Goal: Task Accomplishment & Management: Manage account settings

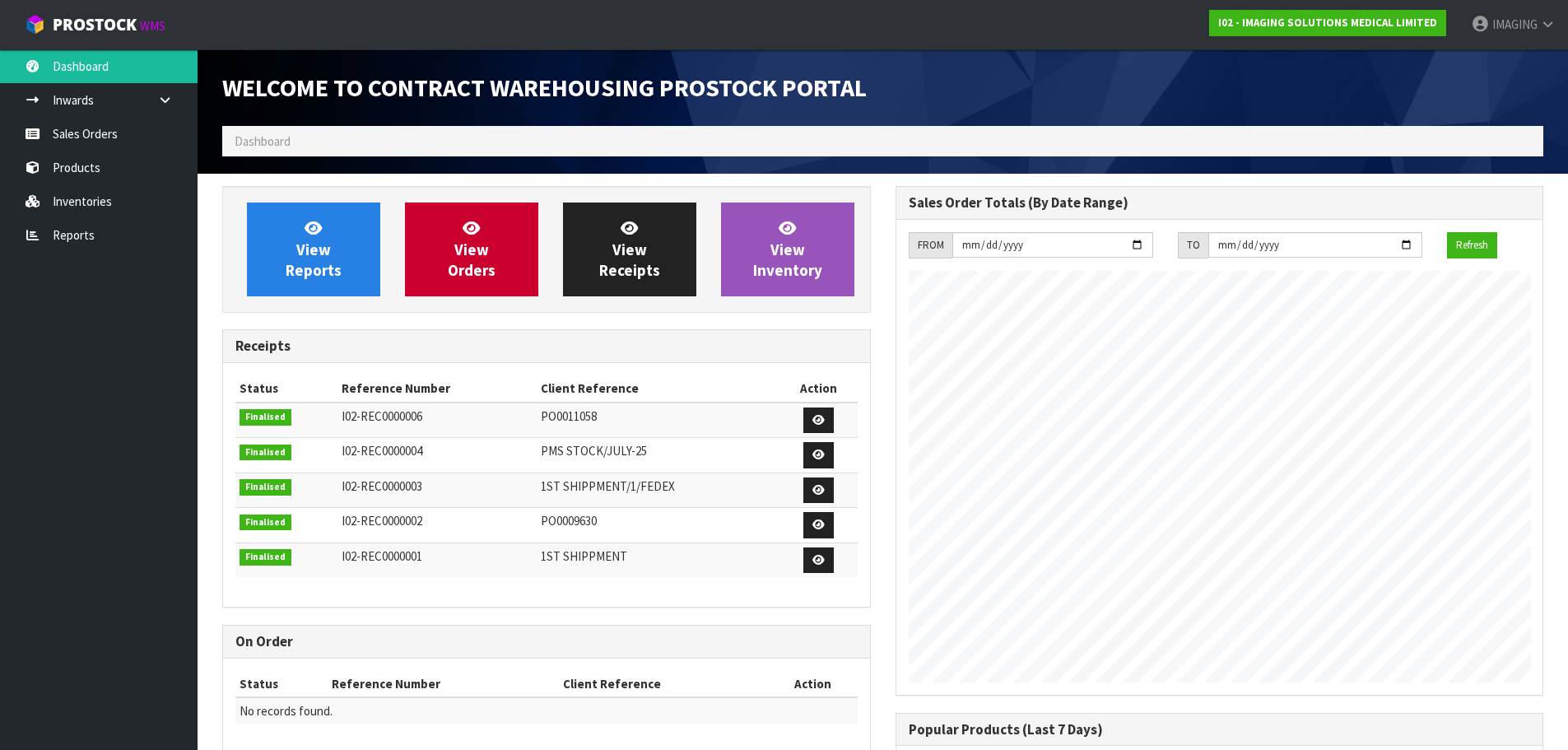
scroll to position [726, 673]
click at [399, 136] on ol "Dashboard" at bounding box center [883, 140] width 1321 height 30
click at [98, 137] on link "Sales Orders" at bounding box center [99, 134] width 197 height 34
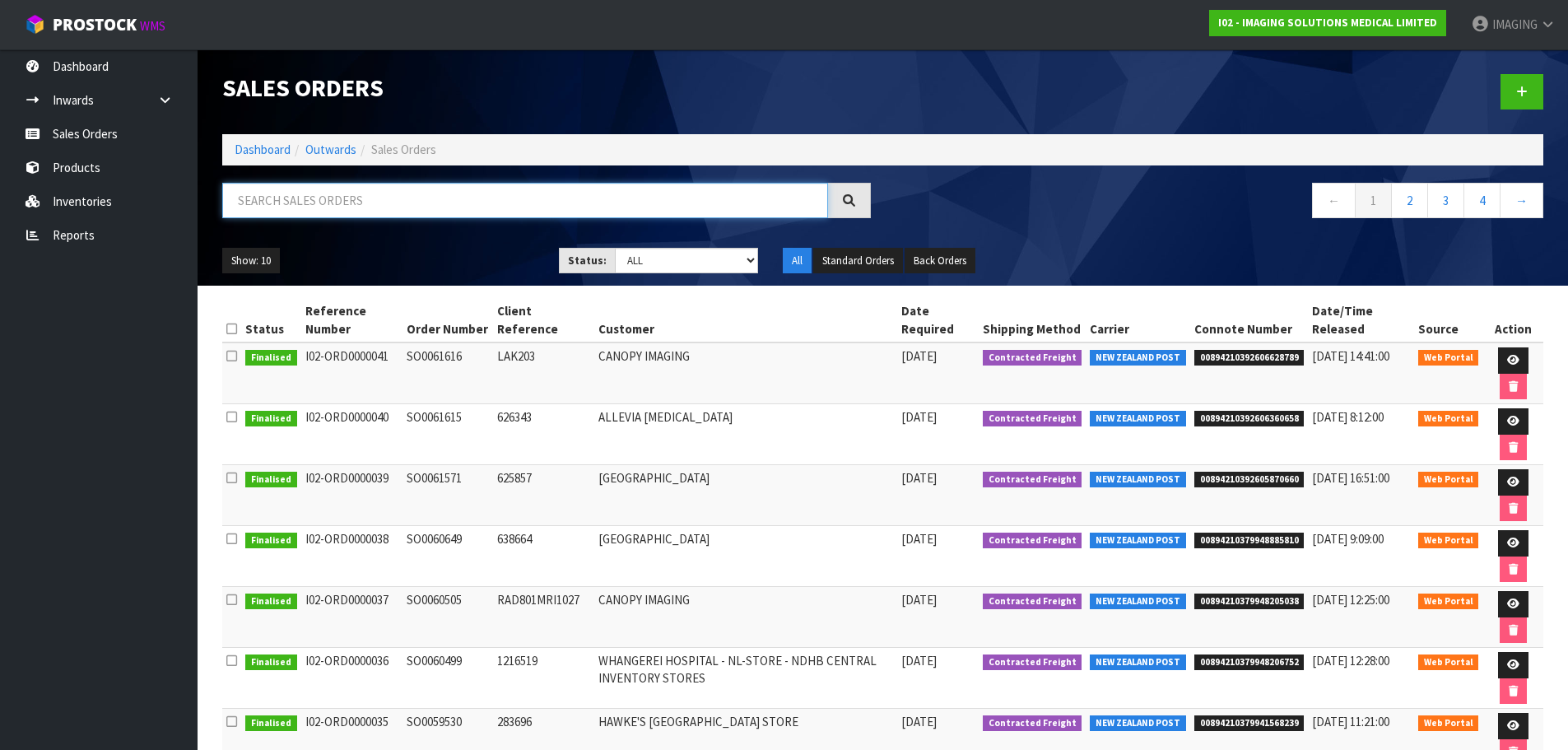
click at [376, 203] on input "text" at bounding box center [526, 200] width 606 height 36
paste input "SO0060649"
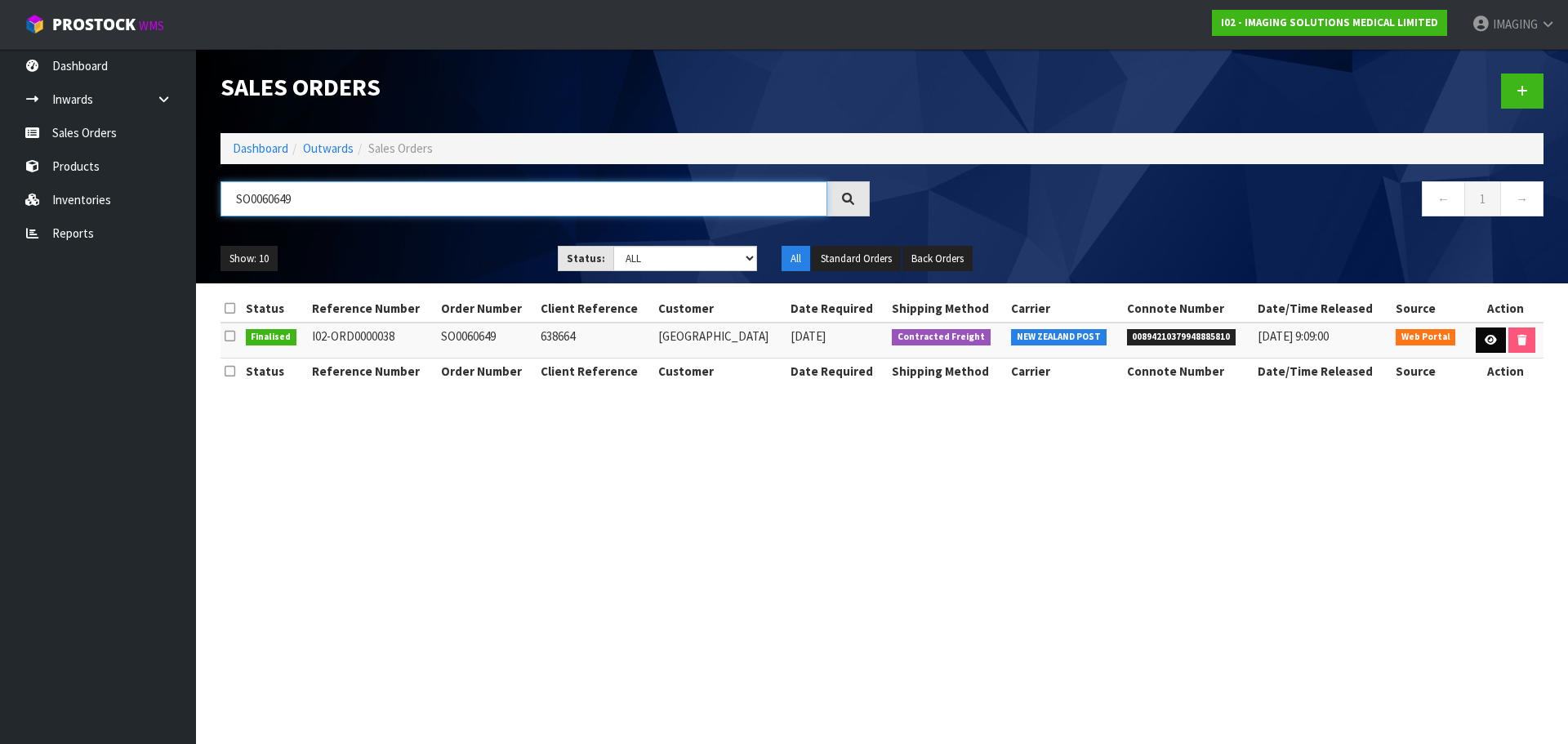
type input "SO0060649"
click at [1495, 335] on link at bounding box center [1489, 340] width 30 height 26
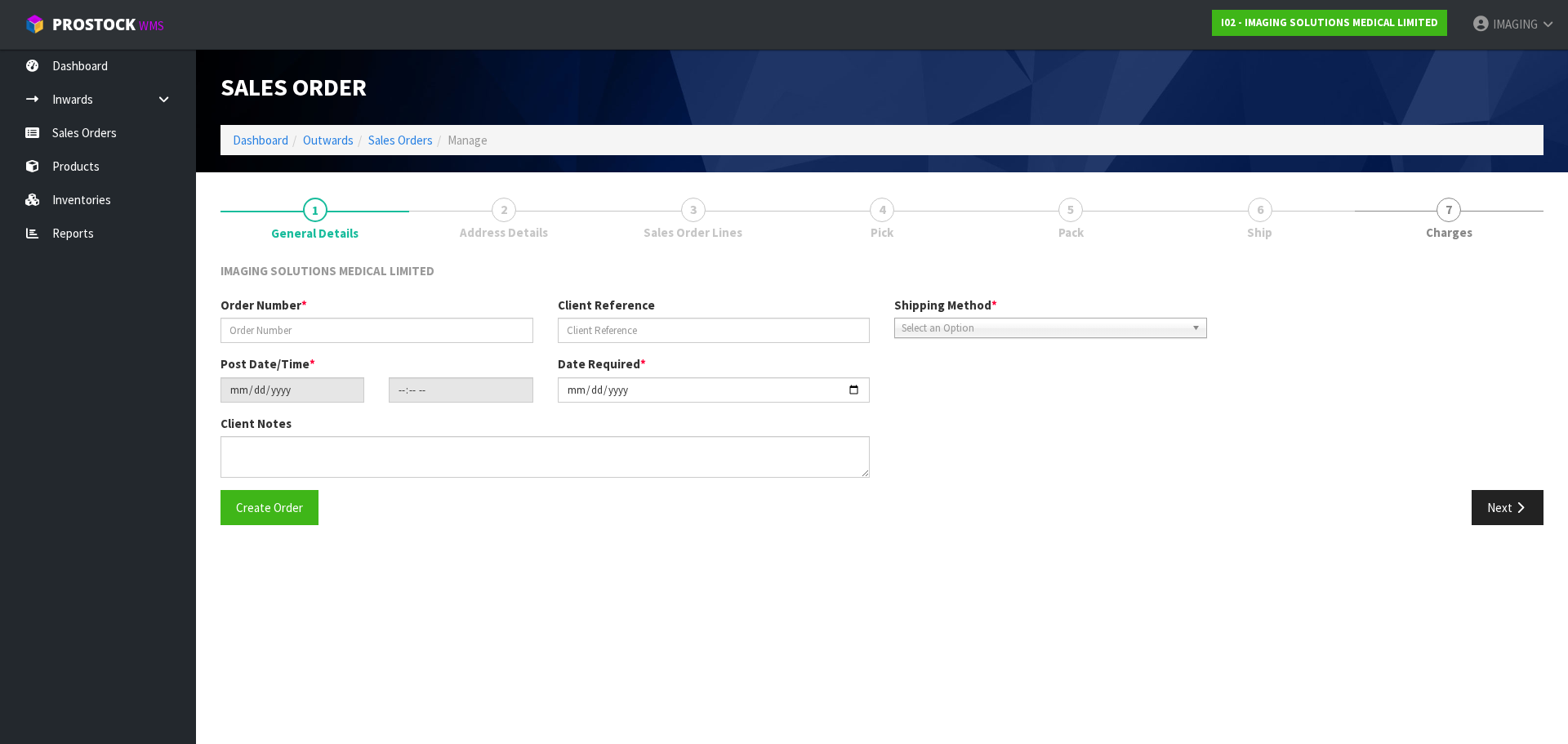
type input "SO0060649"
type input "638664"
type input "[DATE]"
type input "20:25:00.000"
type input "[DATE]"
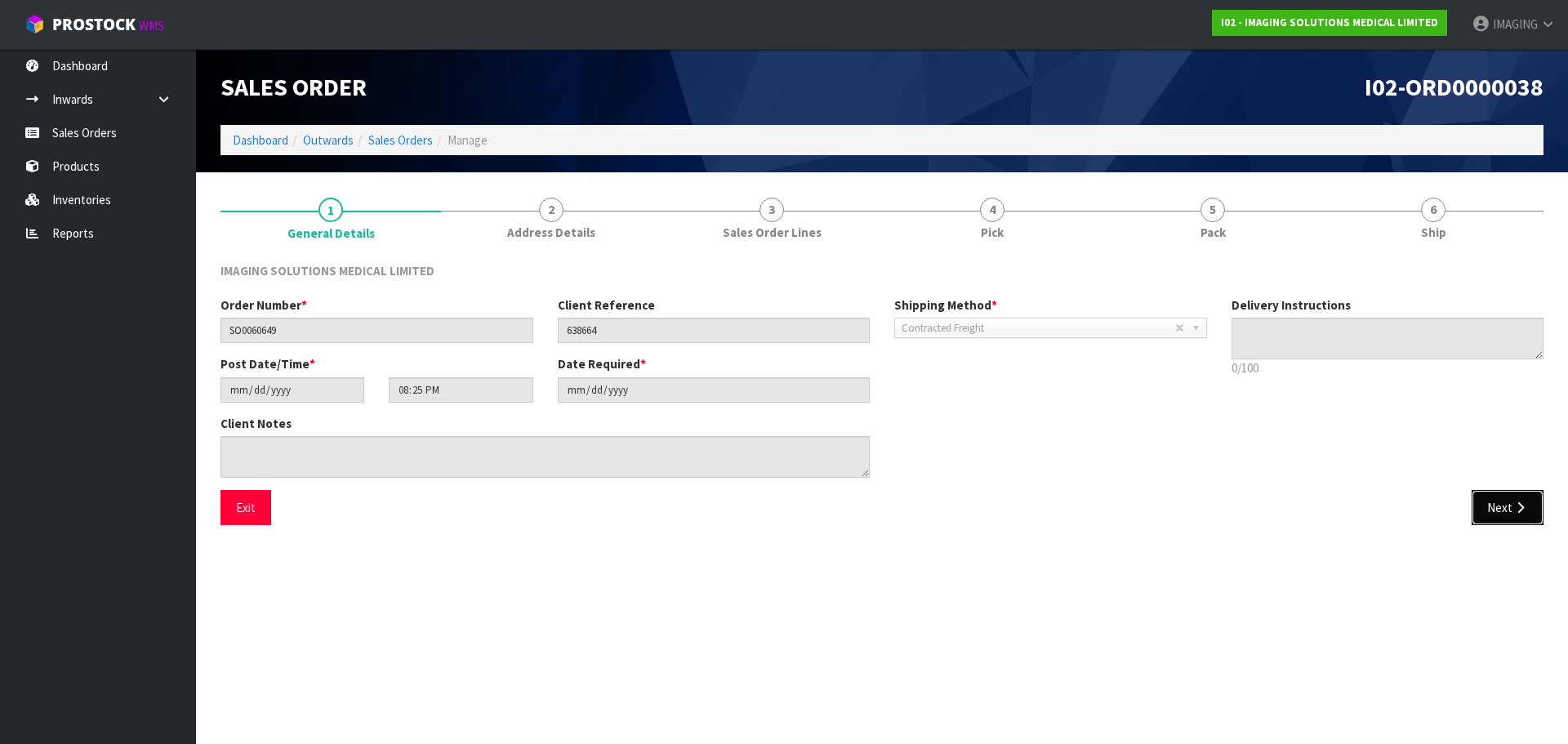
click at [1502, 512] on button "Next" at bounding box center [1507, 507] width 72 height 36
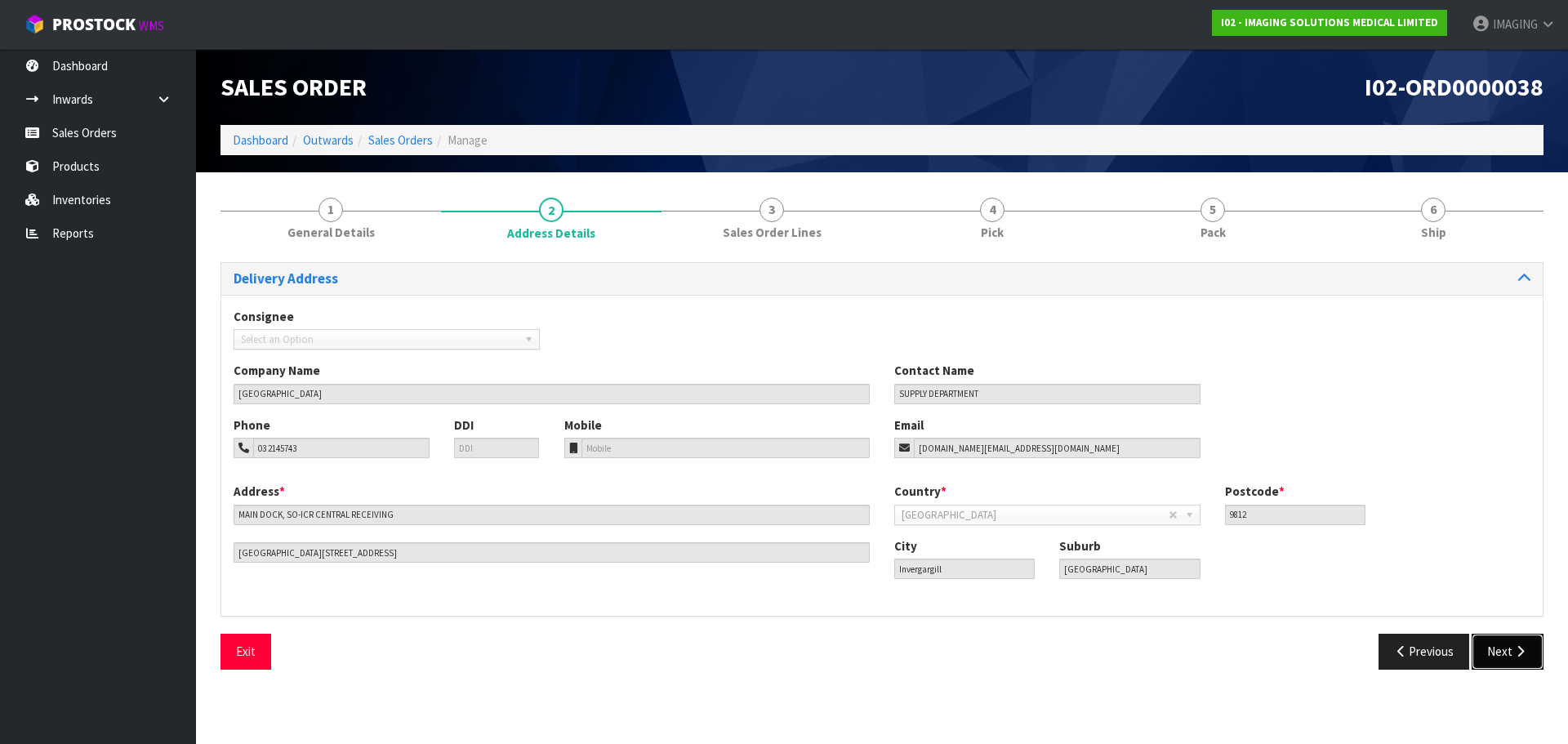
click at [1509, 647] on button "Next" at bounding box center [1507, 651] width 72 height 36
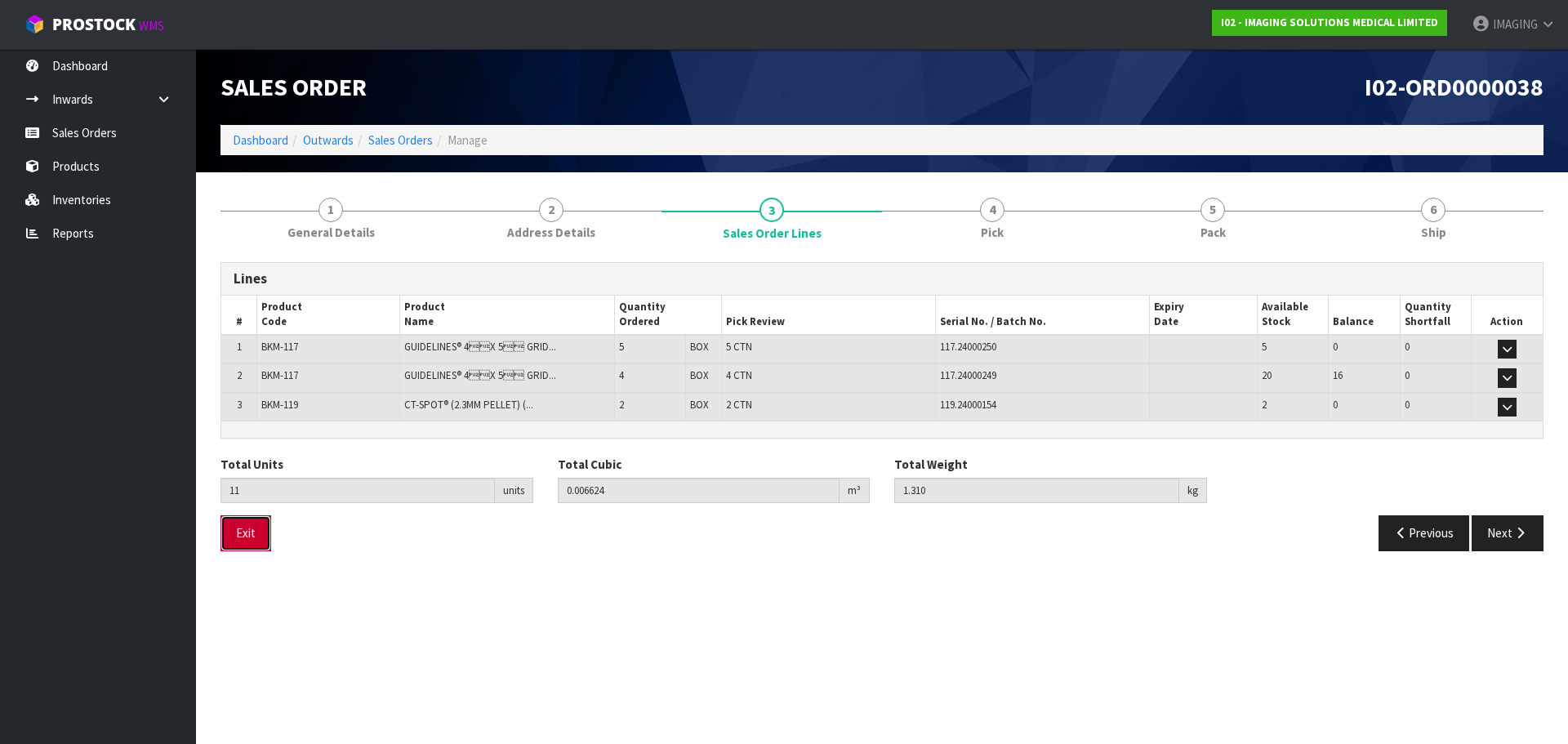
click at [227, 529] on button "Exit" at bounding box center [246, 533] width 51 height 36
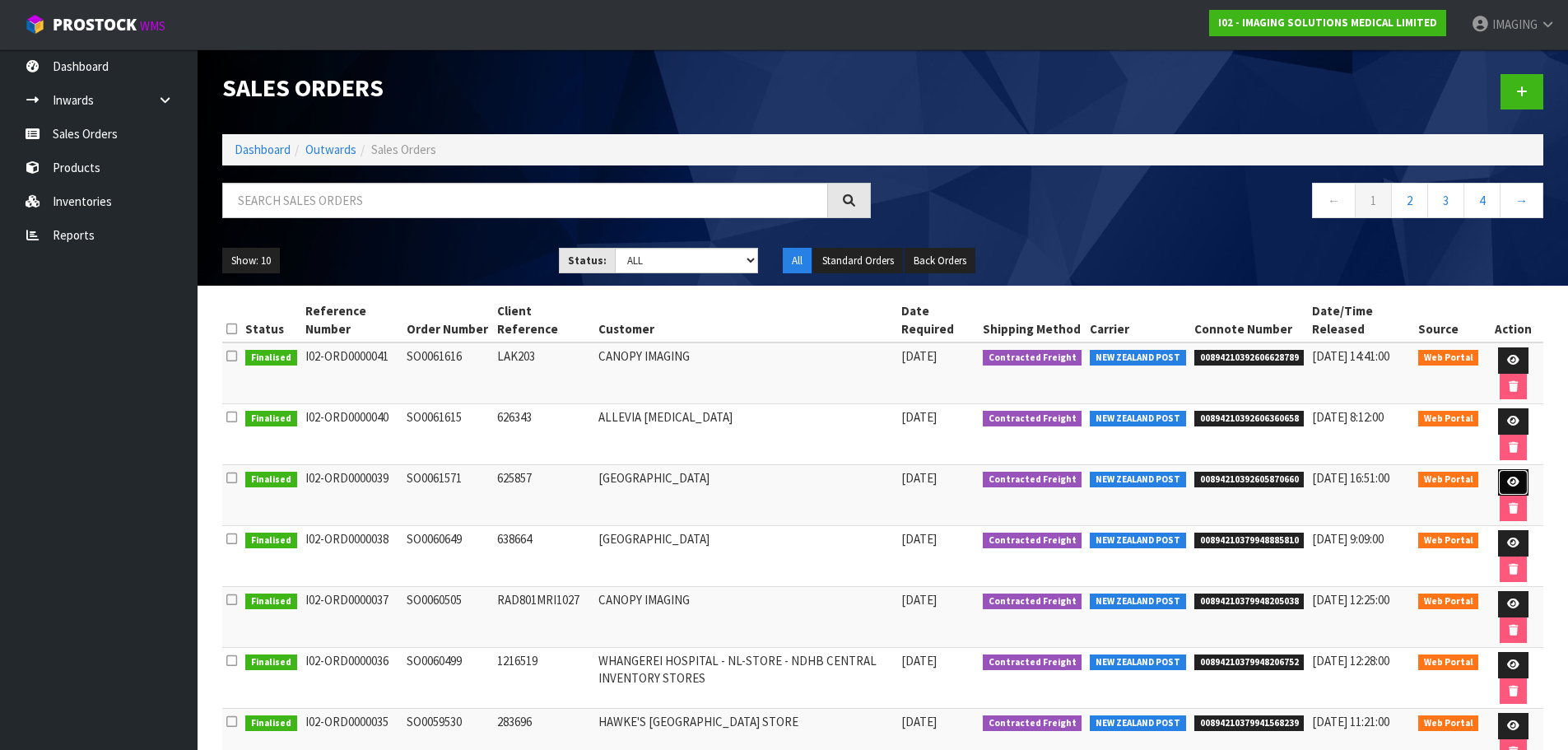
click at [1509, 482] on icon at bounding box center [1513, 481] width 13 height 11
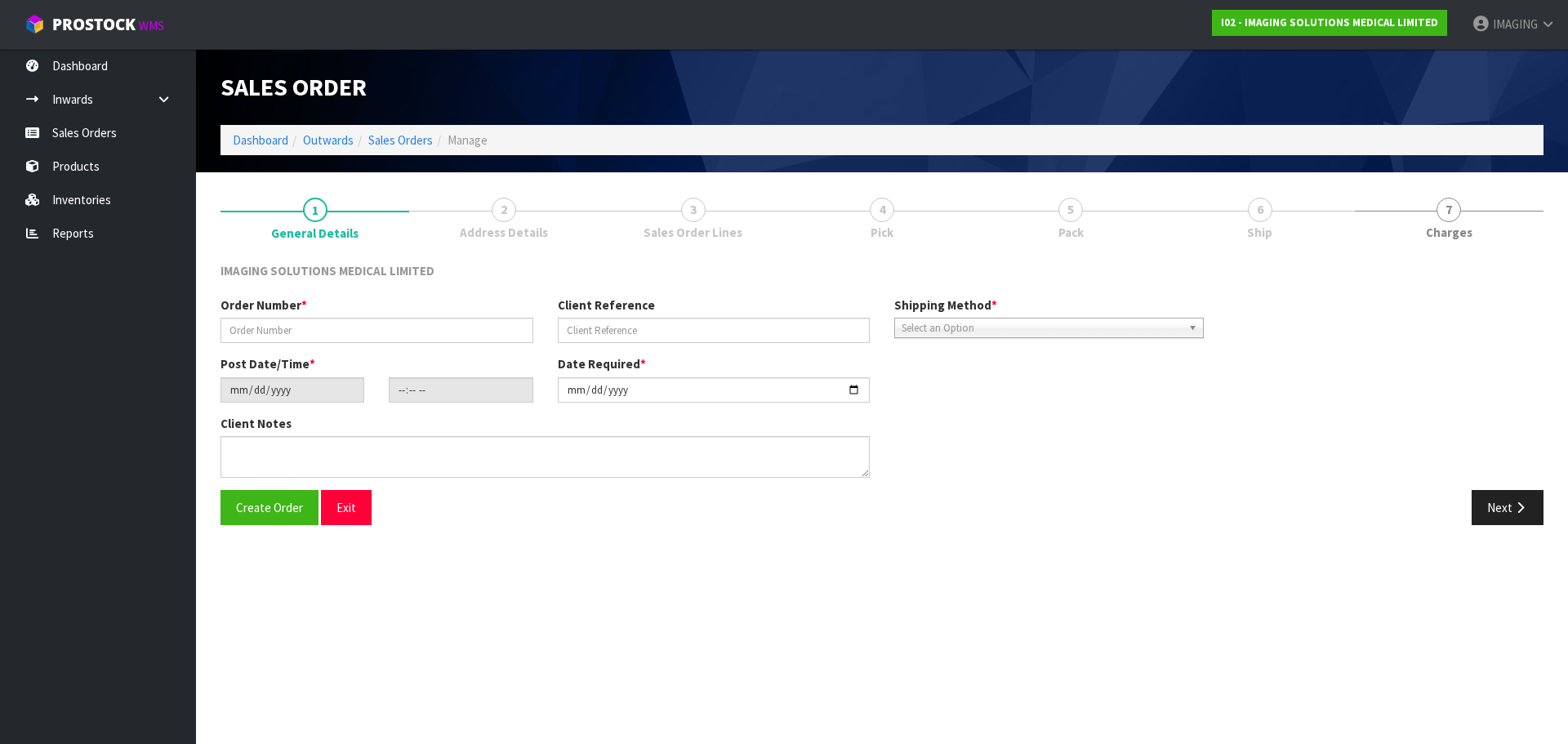
type input "SO0061571"
type input "625857"
type input "[DATE]"
type input "23:18:00.000"
type input "[DATE]"
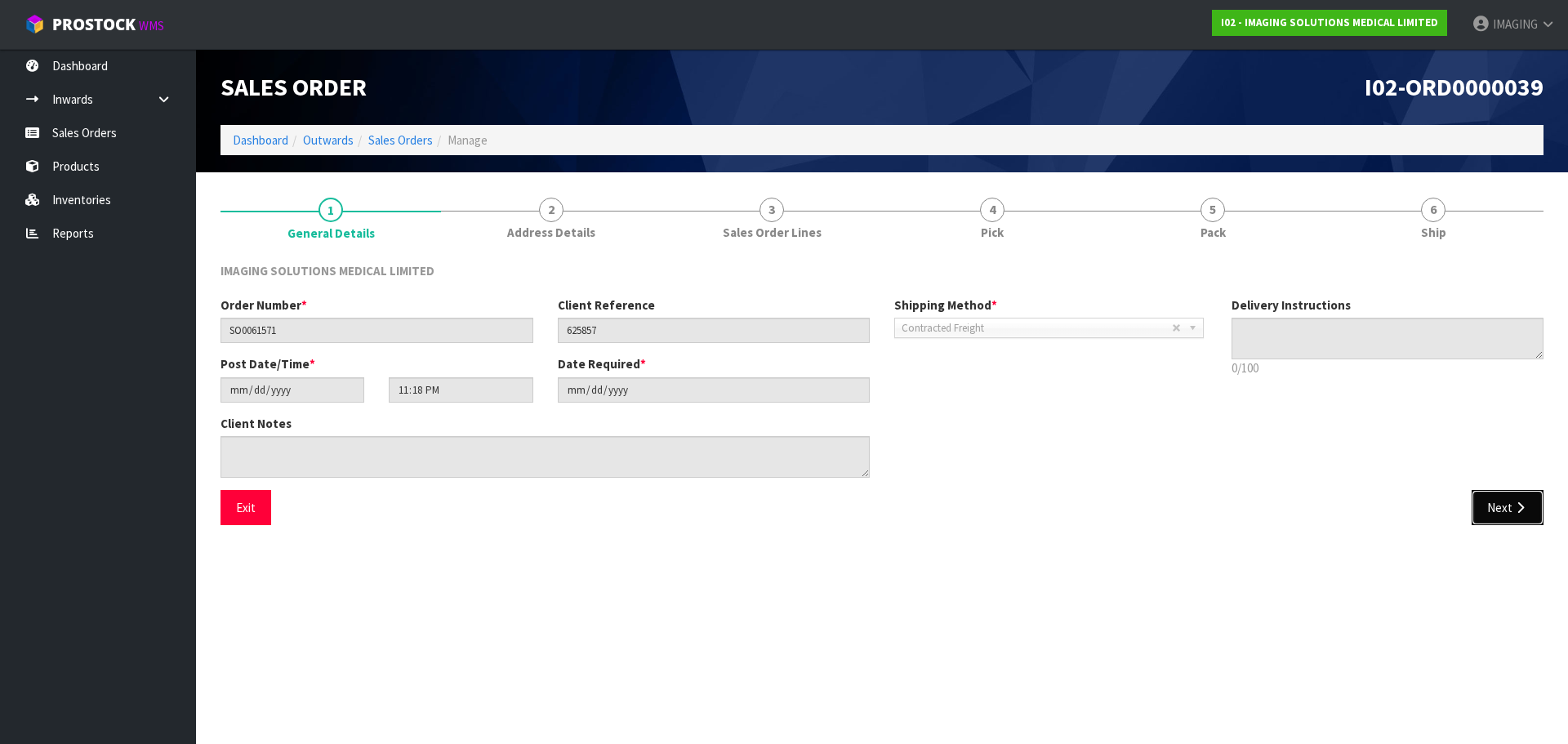
click at [1530, 512] on button "Next" at bounding box center [1507, 507] width 72 height 36
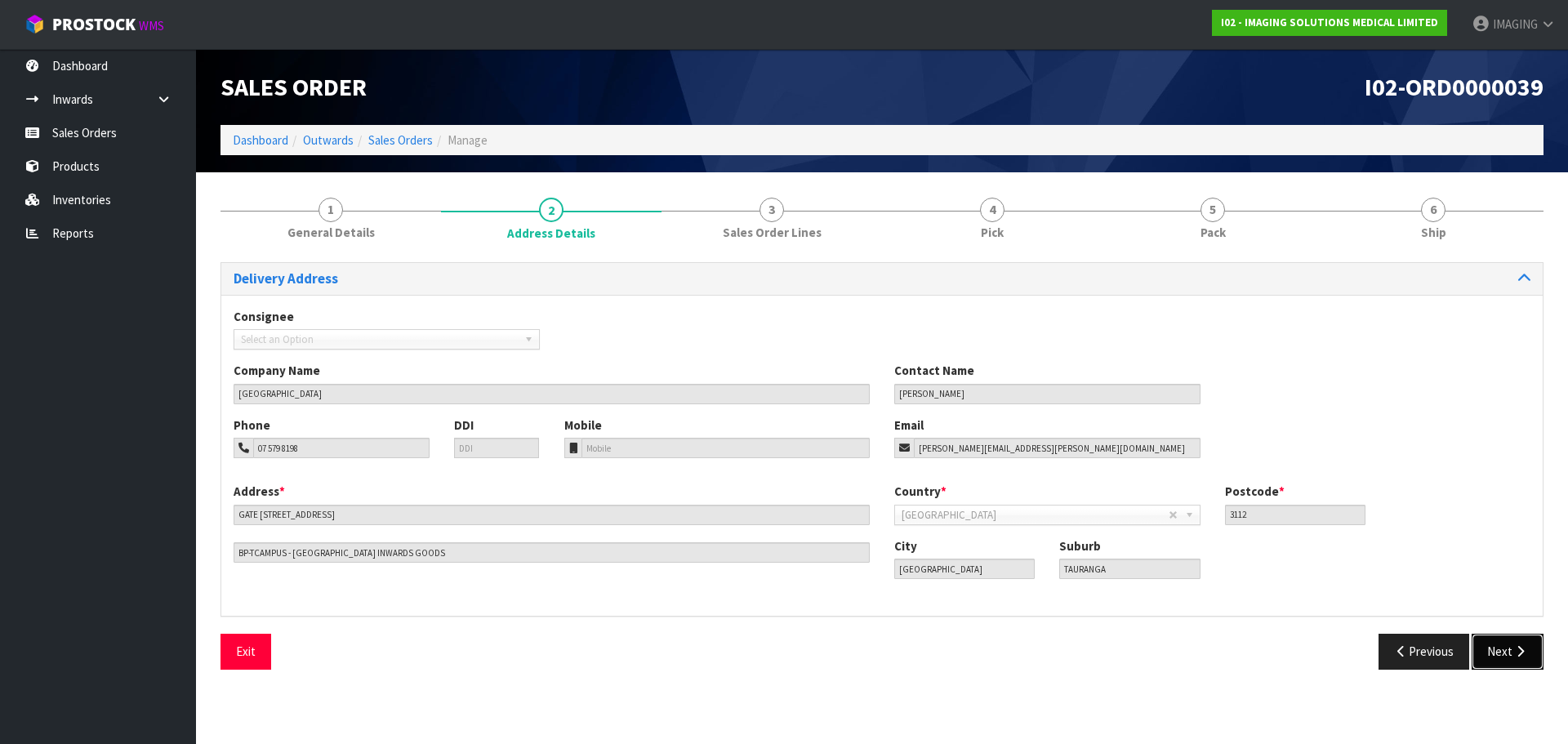
click at [1504, 653] on button "Next" at bounding box center [1507, 651] width 72 height 36
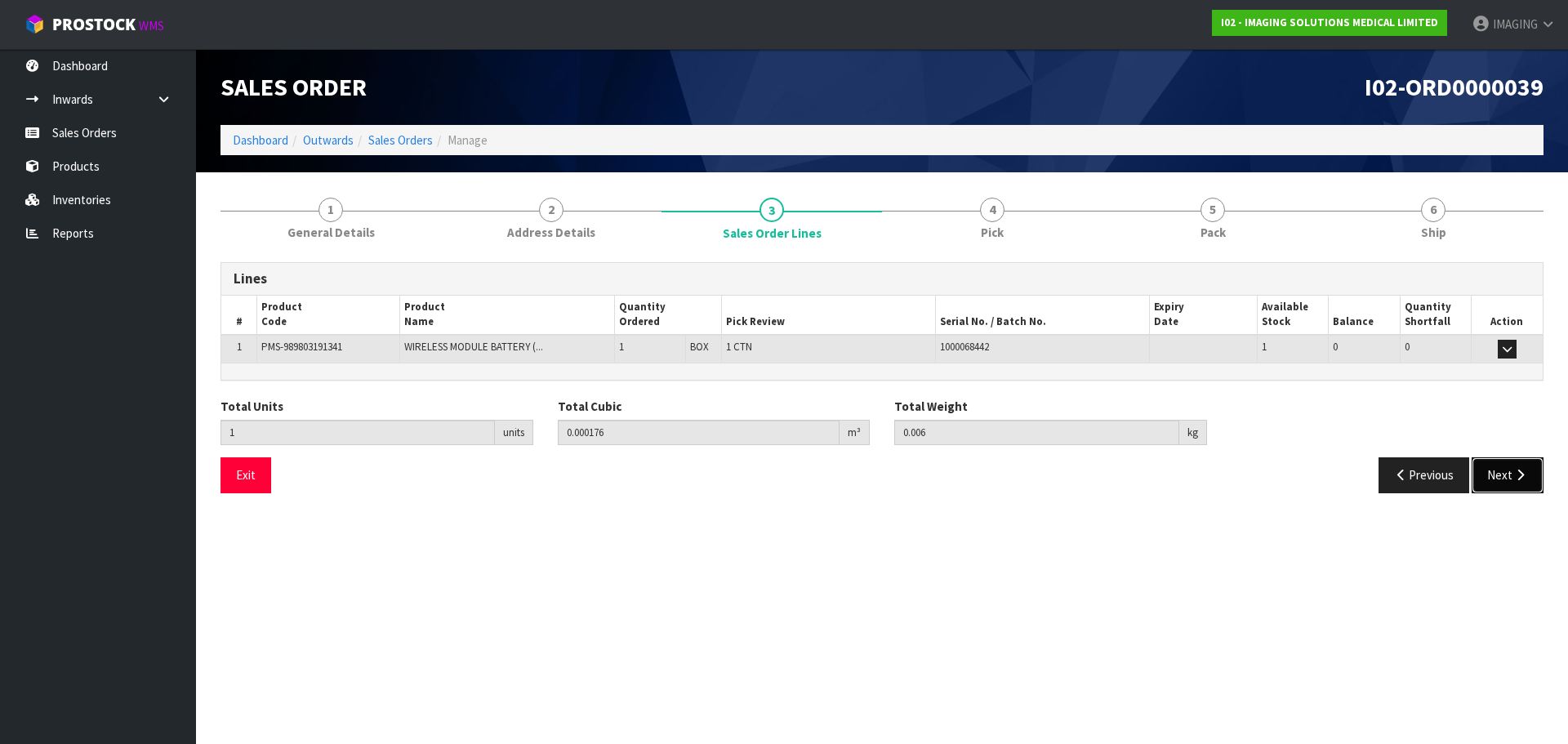
click at [1480, 473] on button "Next" at bounding box center [1507, 474] width 72 height 36
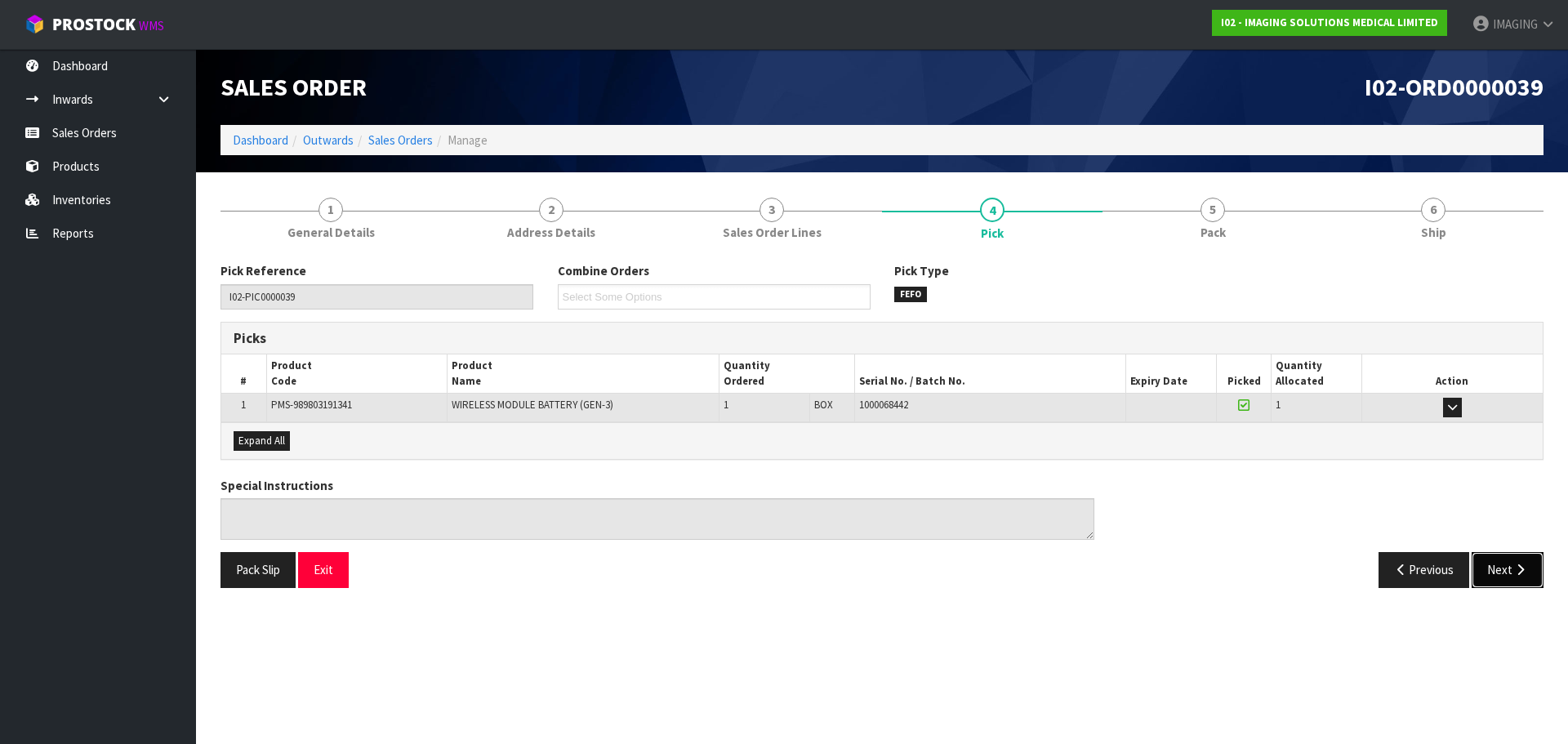
click at [1499, 564] on button "Next" at bounding box center [1507, 569] width 72 height 36
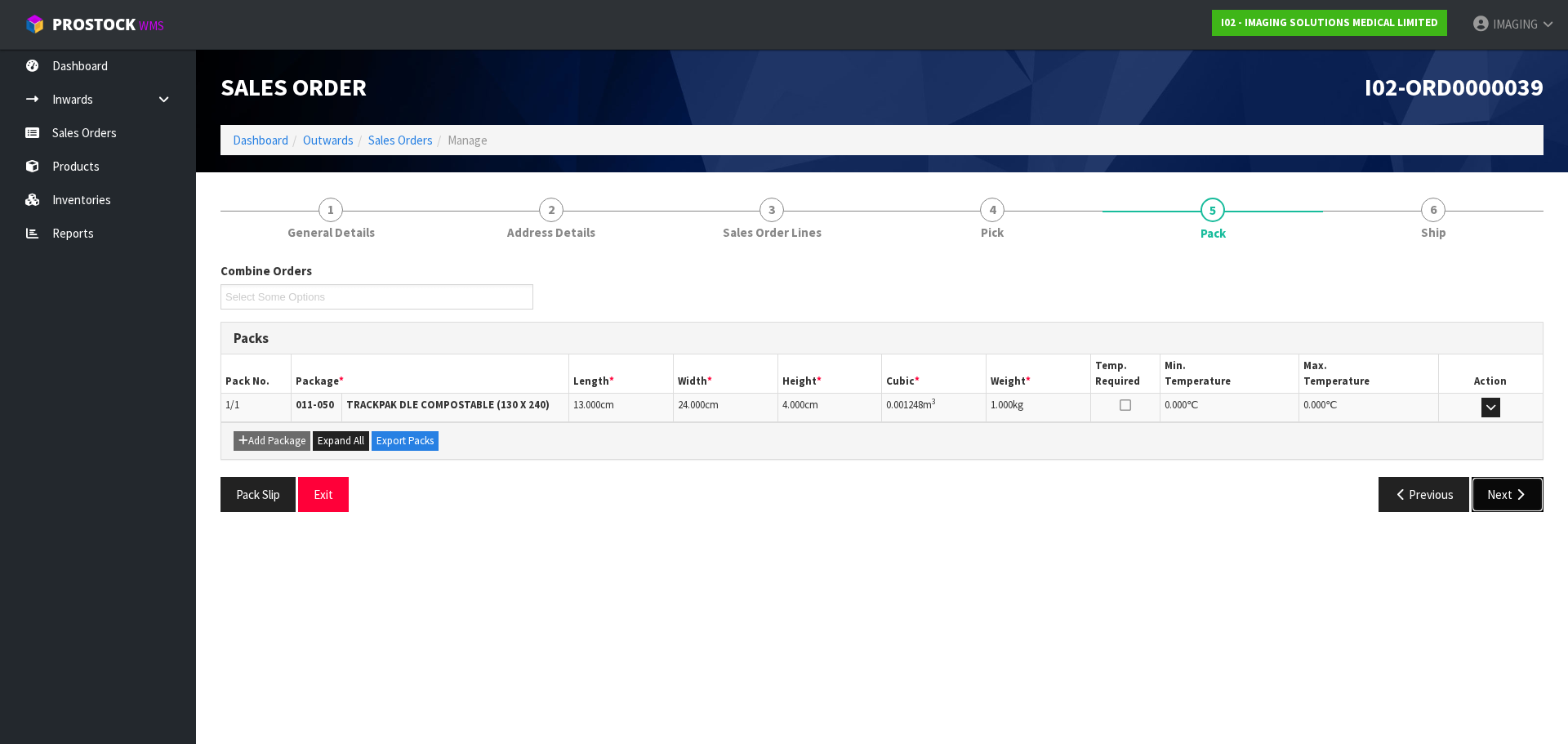
click at [1499, 495] on button "Next" at bounding box center [1507, 494] width 72 height 36
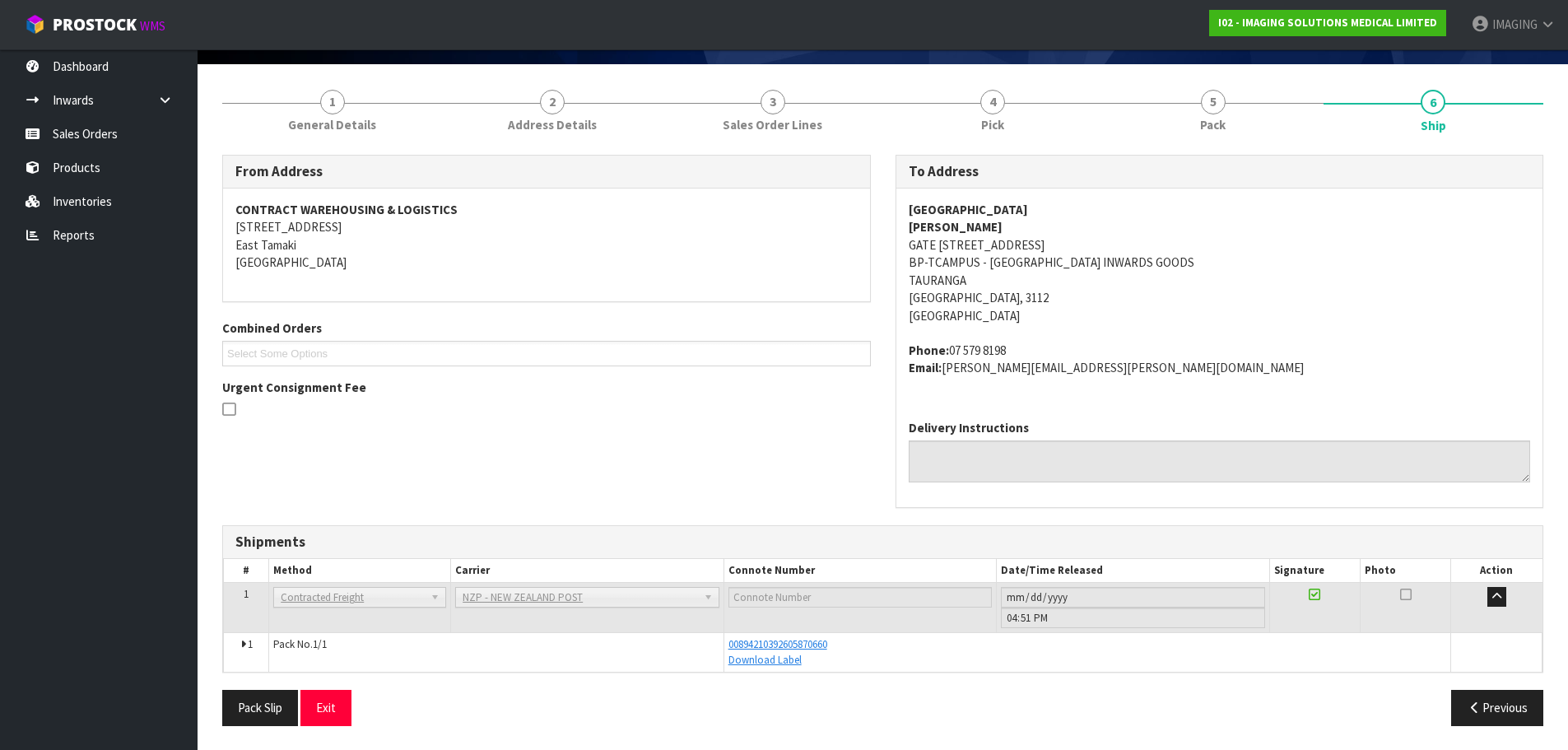
scroll to position [110, 0]
click at [319, 719] on button "Exit" at bounding box center [325, 706] width 51 height 36
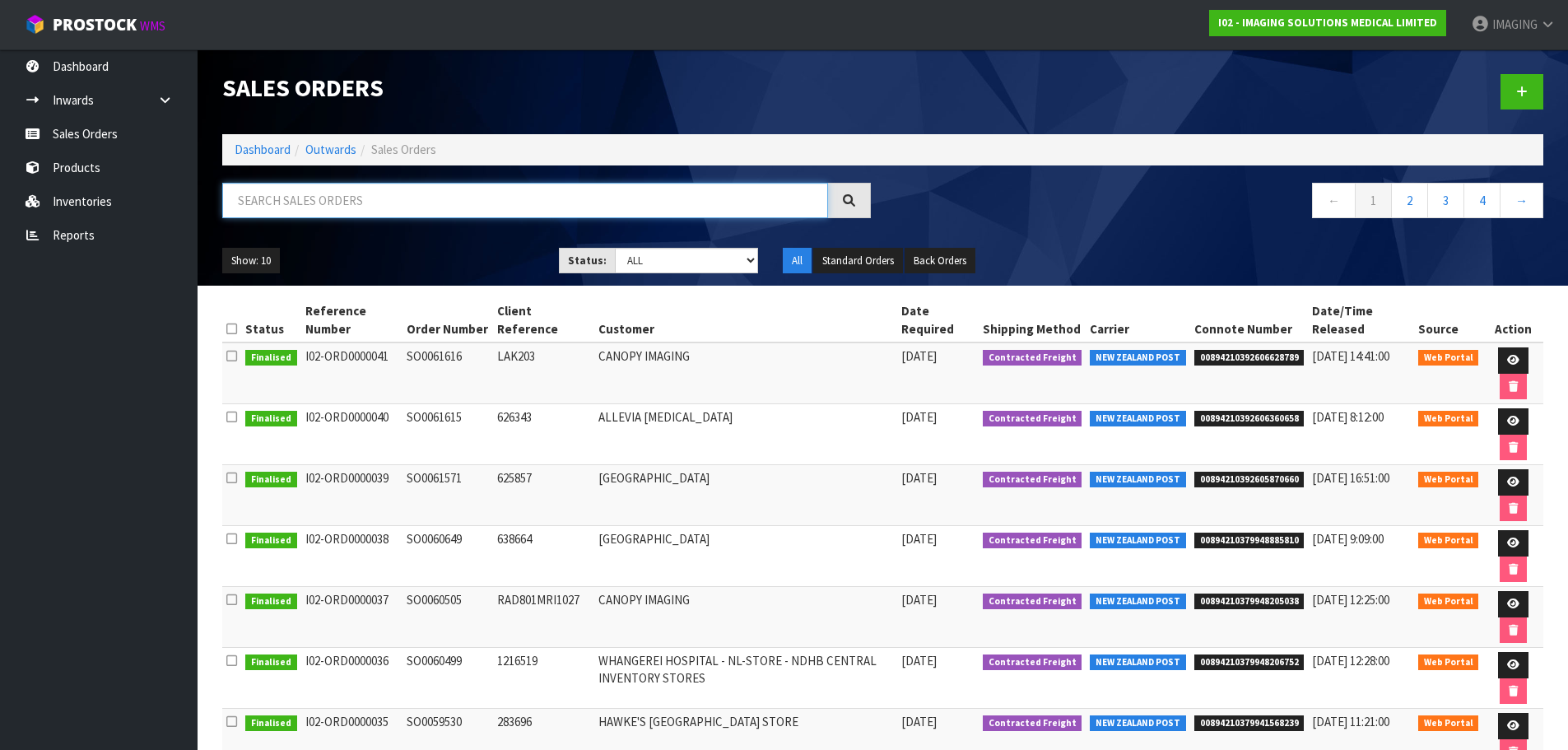
click at [553, 209] on input "text" at bounding box center [526, 200] width 606 height 36
paste input "SO0061572"
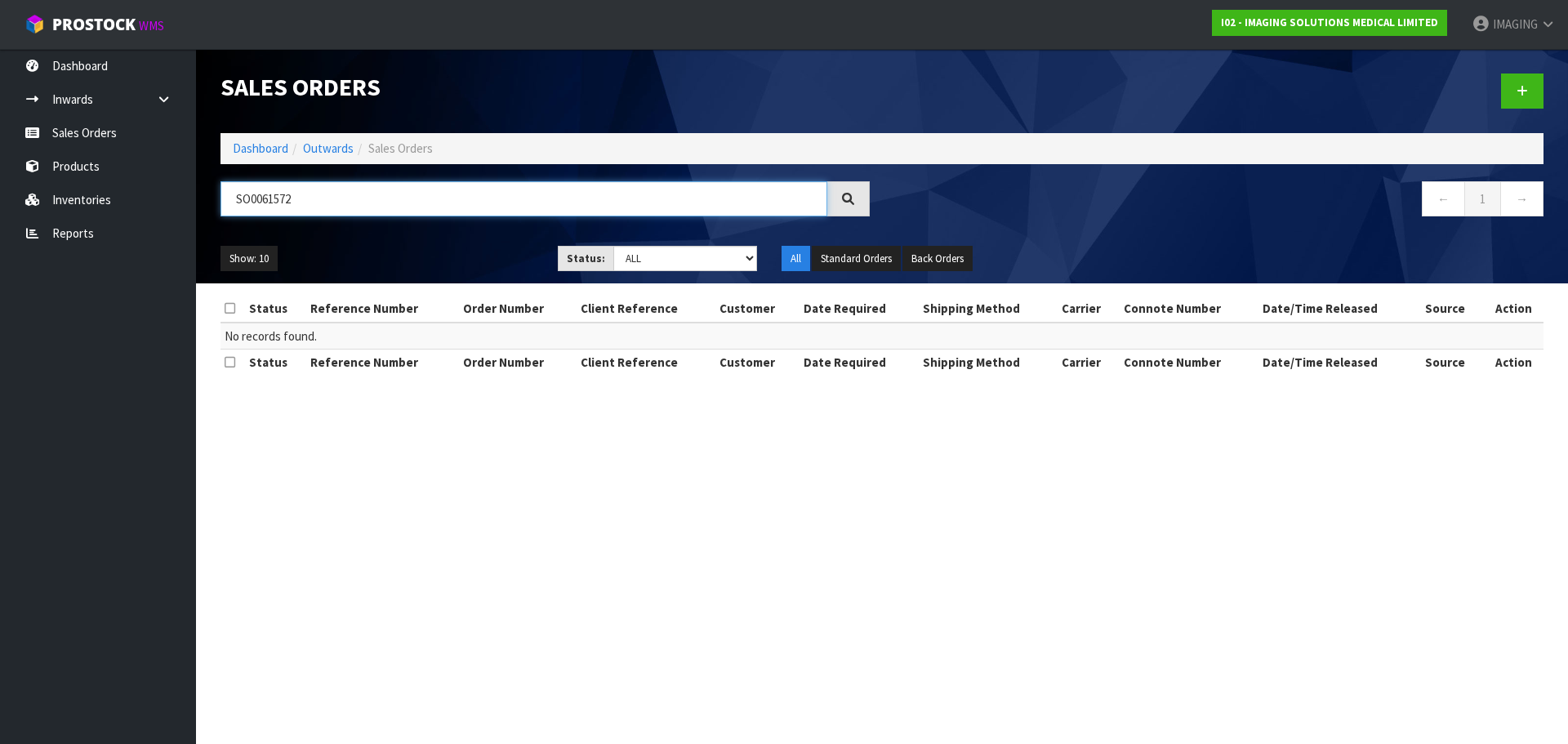
type input "SO0061572"
drag, startPoint x: 701, startPoint y: 199, endPoint x: 160, endPoint y: 202, distance: 541.0
click at [160, 202] on body "Toggle navigation ProStock WMS I02 - IMAGING SOLUTIONS MEDICAL LIMITED IMAGING …" at bounding box center [784, 372] width 1568 height 744
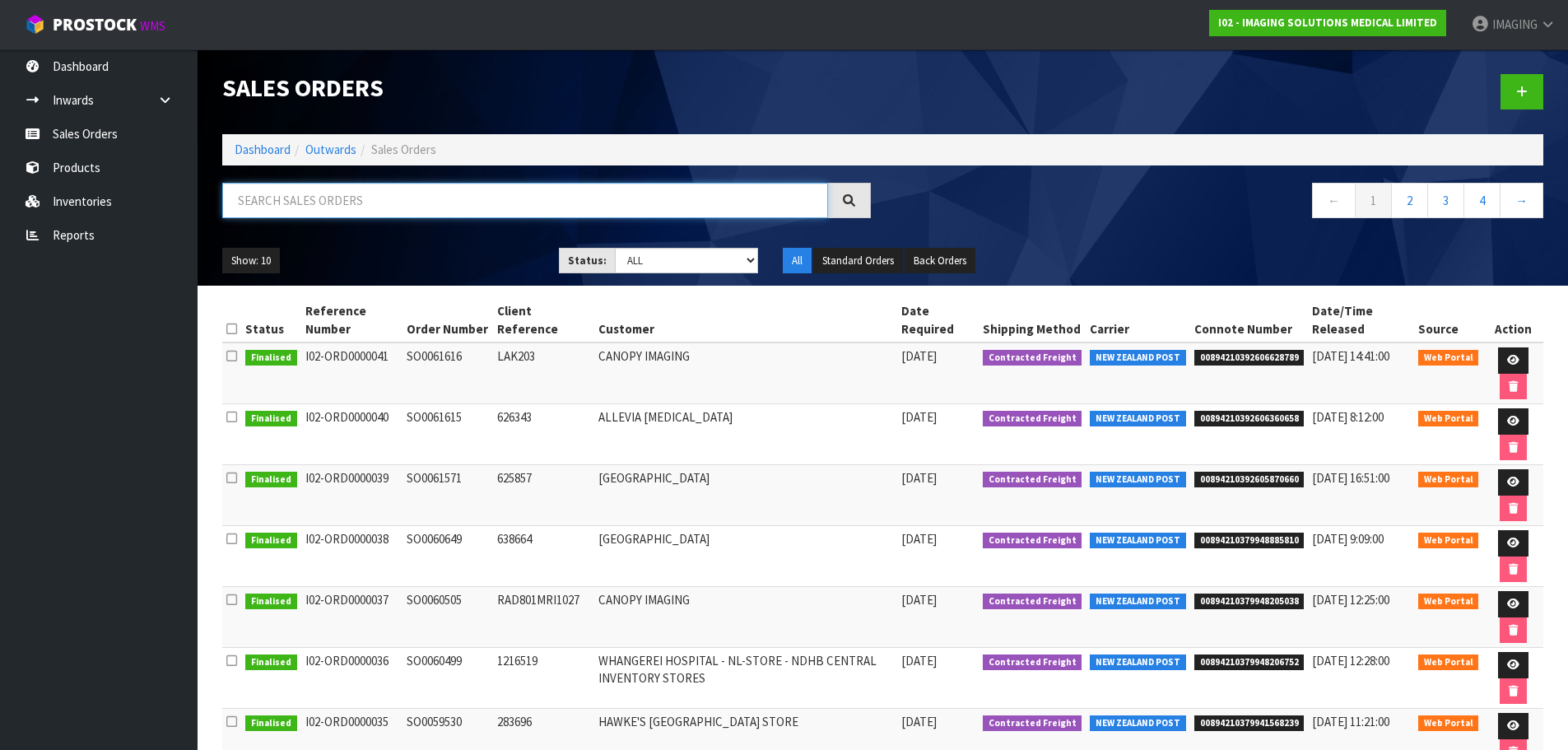
click at [582, 199] on input "text" at bounding box center [526, 200] width 606 height 36
paste input "SO0061597"
type input "SO0061597"
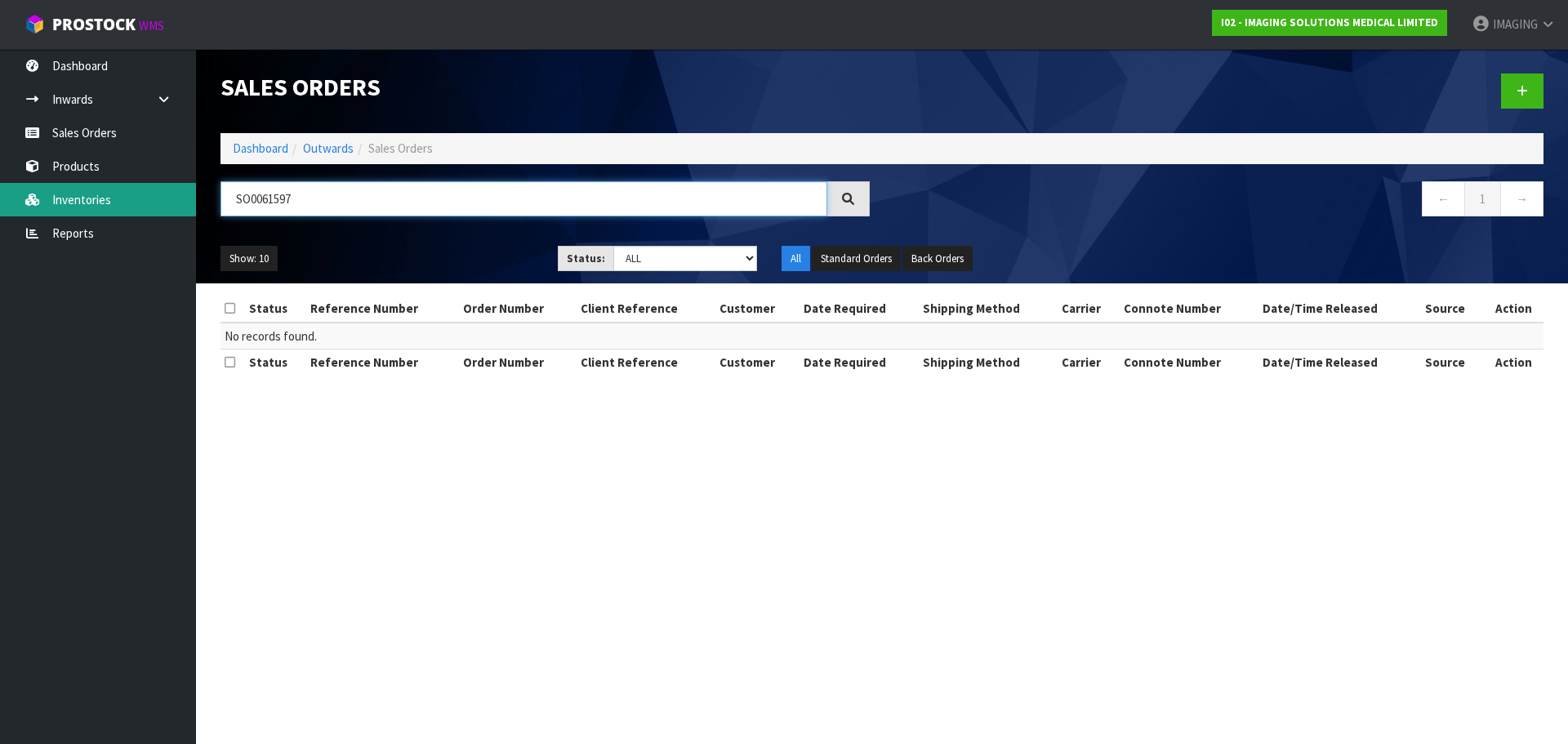
drag, startPoint x: 521, startPoint y: 210, endPoint x: 148, endPoint y: 204, distance: 373.0
click at [148, 204] on body "Toggle navigation ProStock WMS I02 - IMAGING SOLUTIONS MEDICAL LIMITED IMAGING …" at bounding box center [784, 372] width 1568 height 744
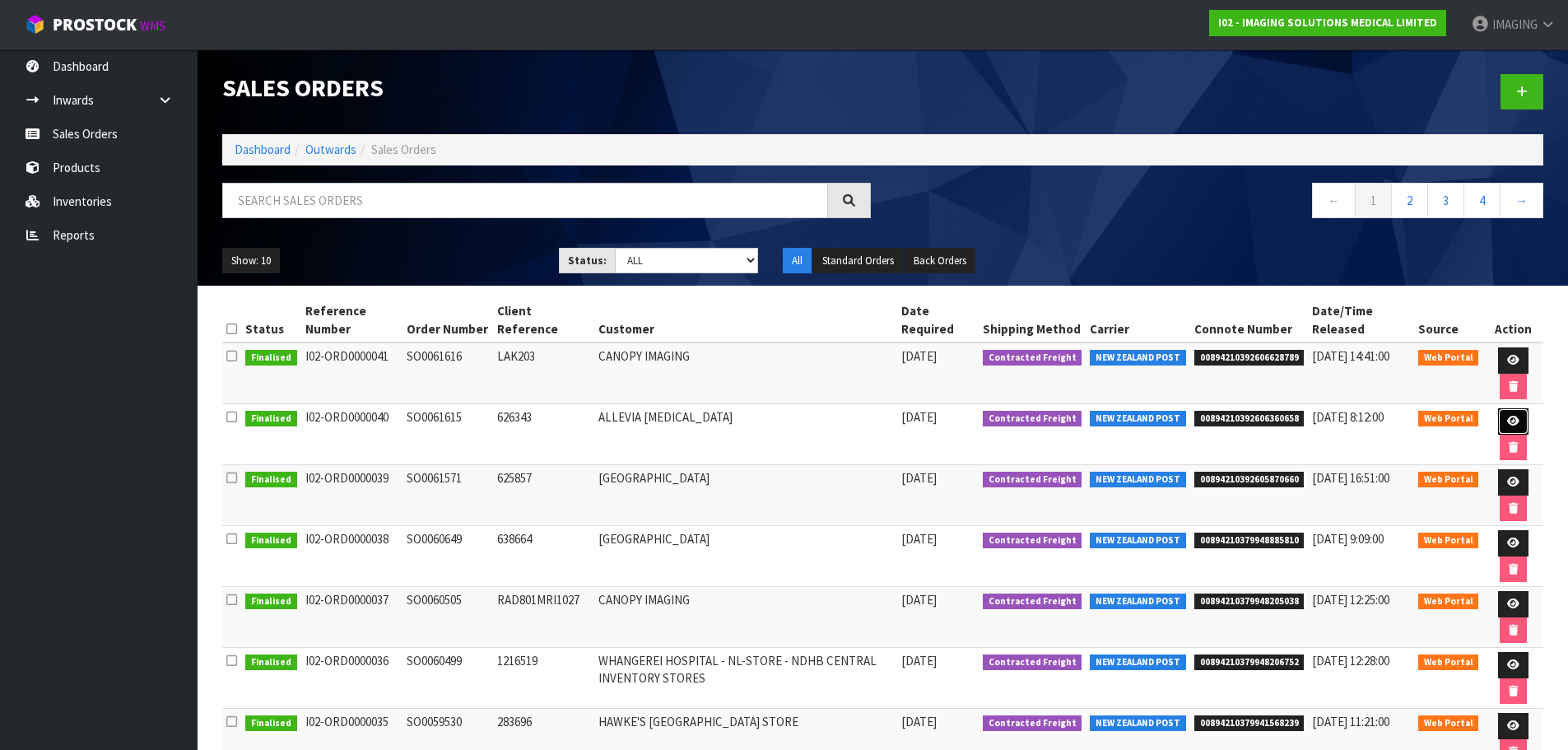
click at [1503, 420] on link at bounding box center [1512, 421] width 30 height 26
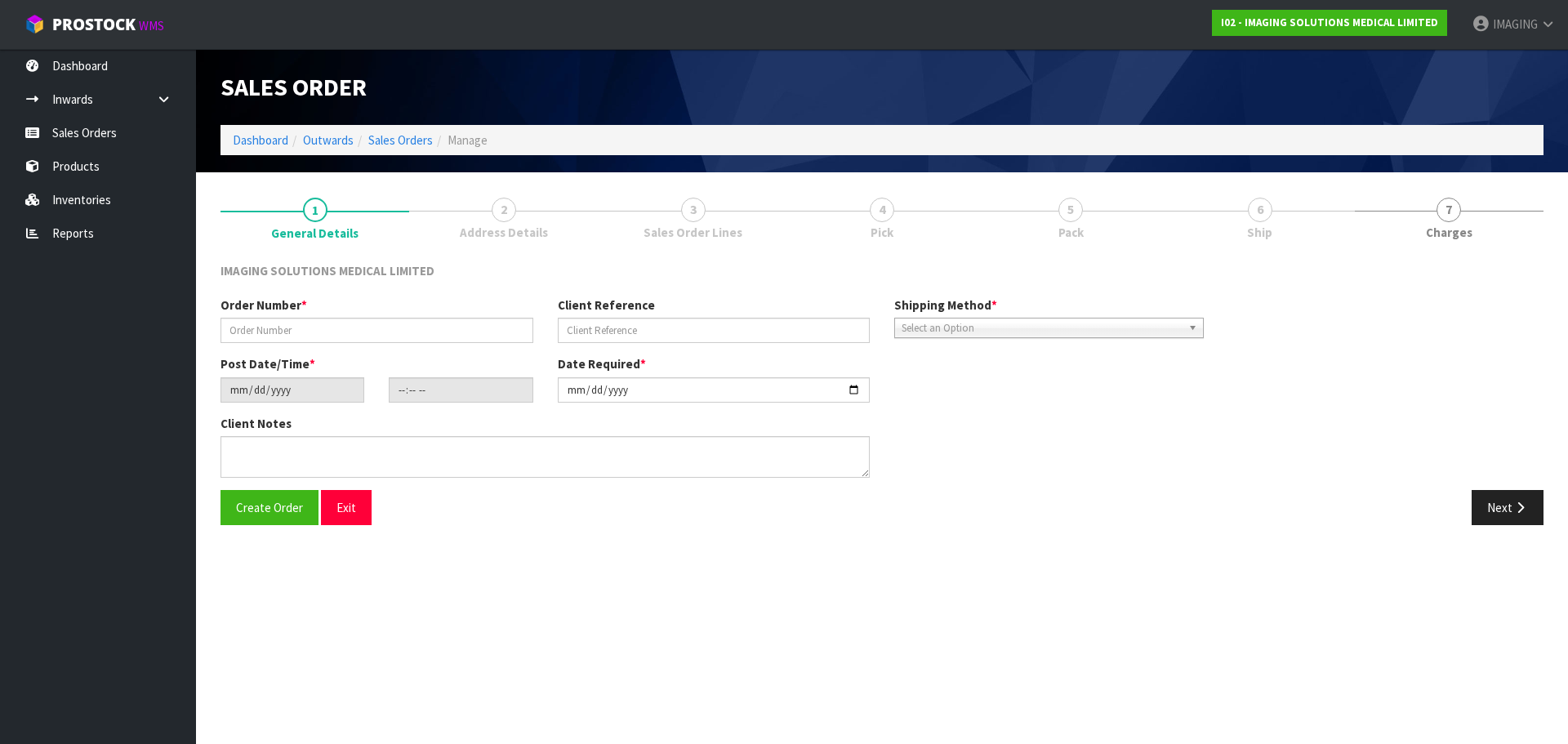
type input "SO0061615"
type input "626343"
type input "[DATE]"
type input "21:12:00.000"
type input "[DATE]"
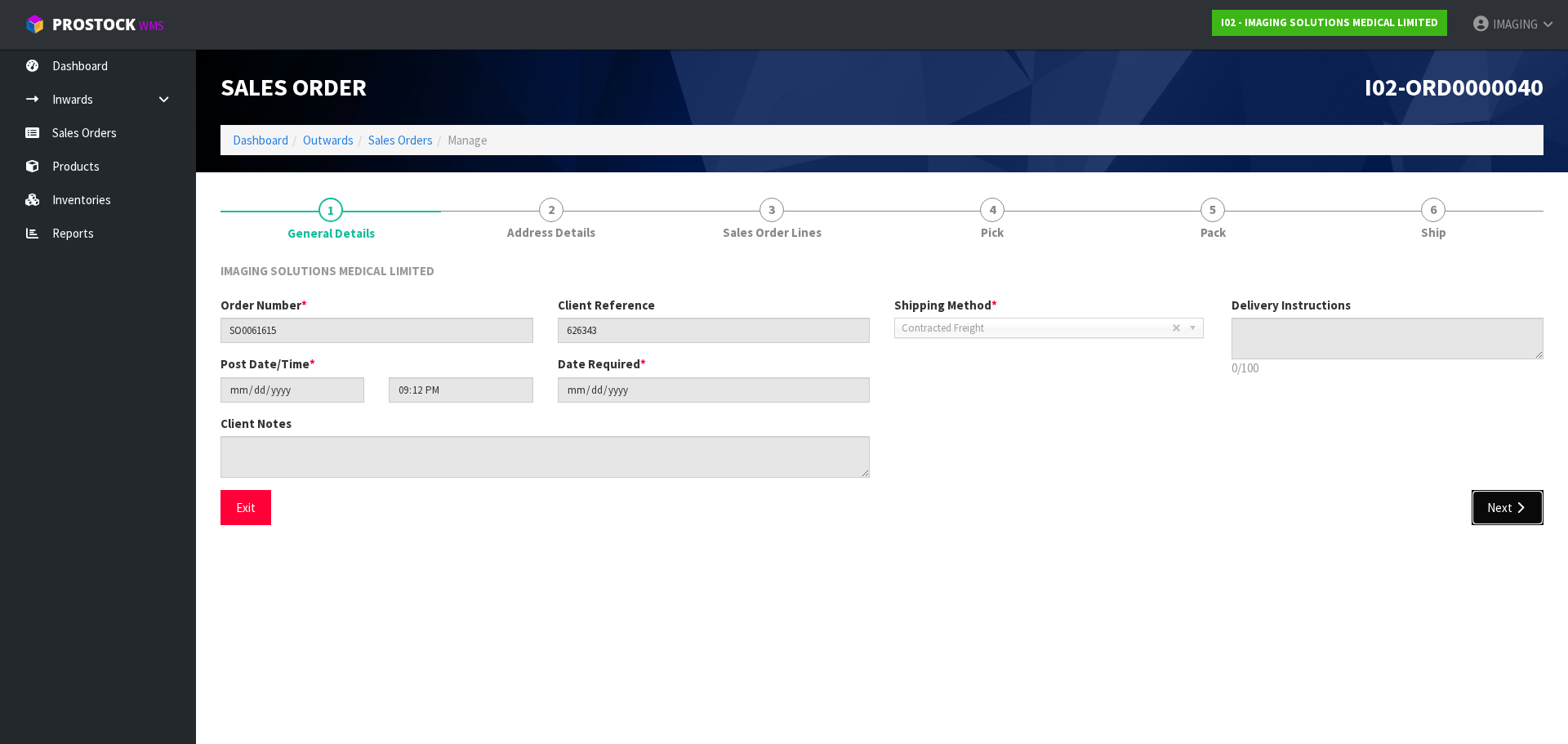
click at [1485, 506] on button "Next" at bounding box center [1507, 507] width 72 height 36
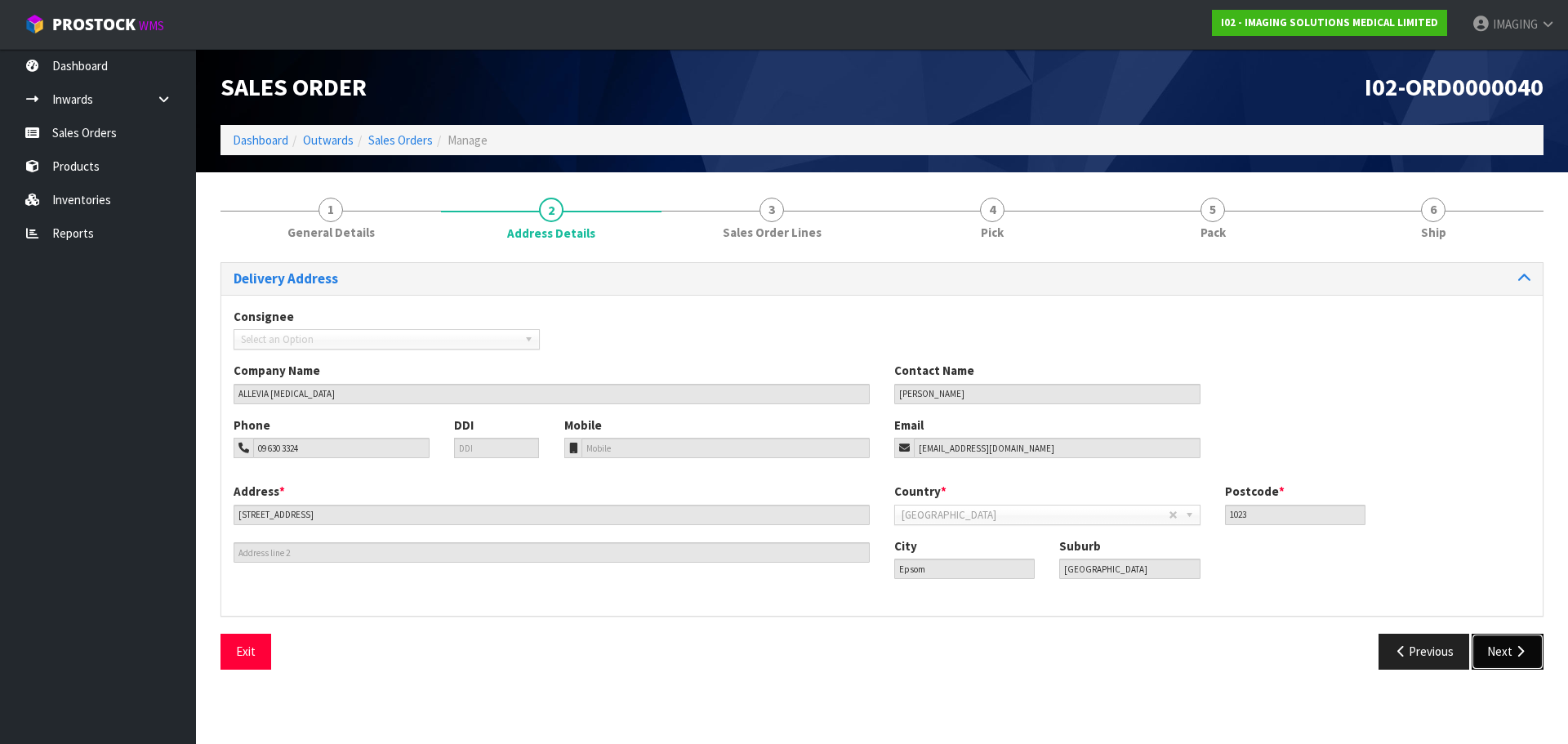
click at [1481, 652] on button "Next" at bounding box center [1507, 651] width 72 height 36
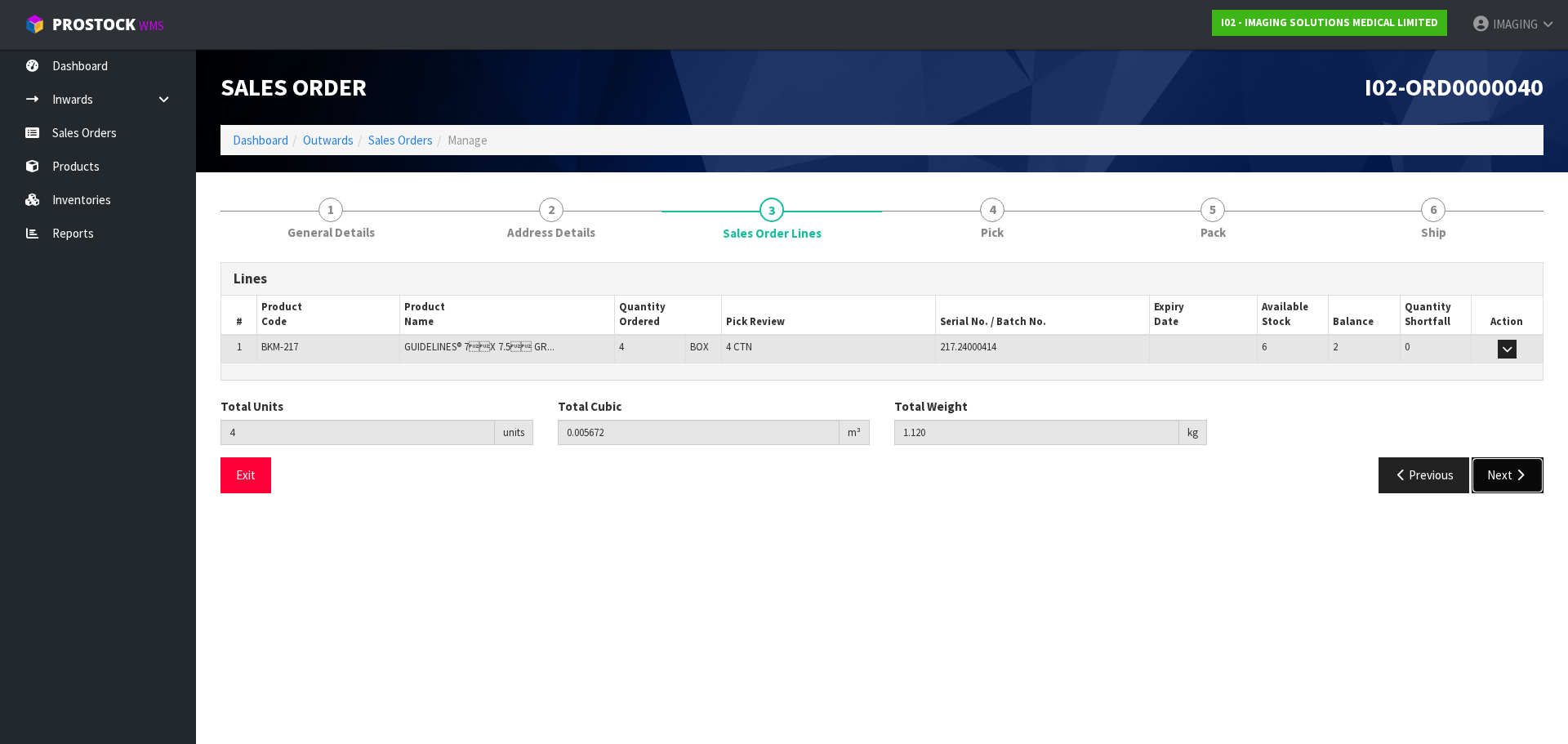
click at [1484, 467] on button "Next" at bounding box center [1507, 474] width 72 height 36
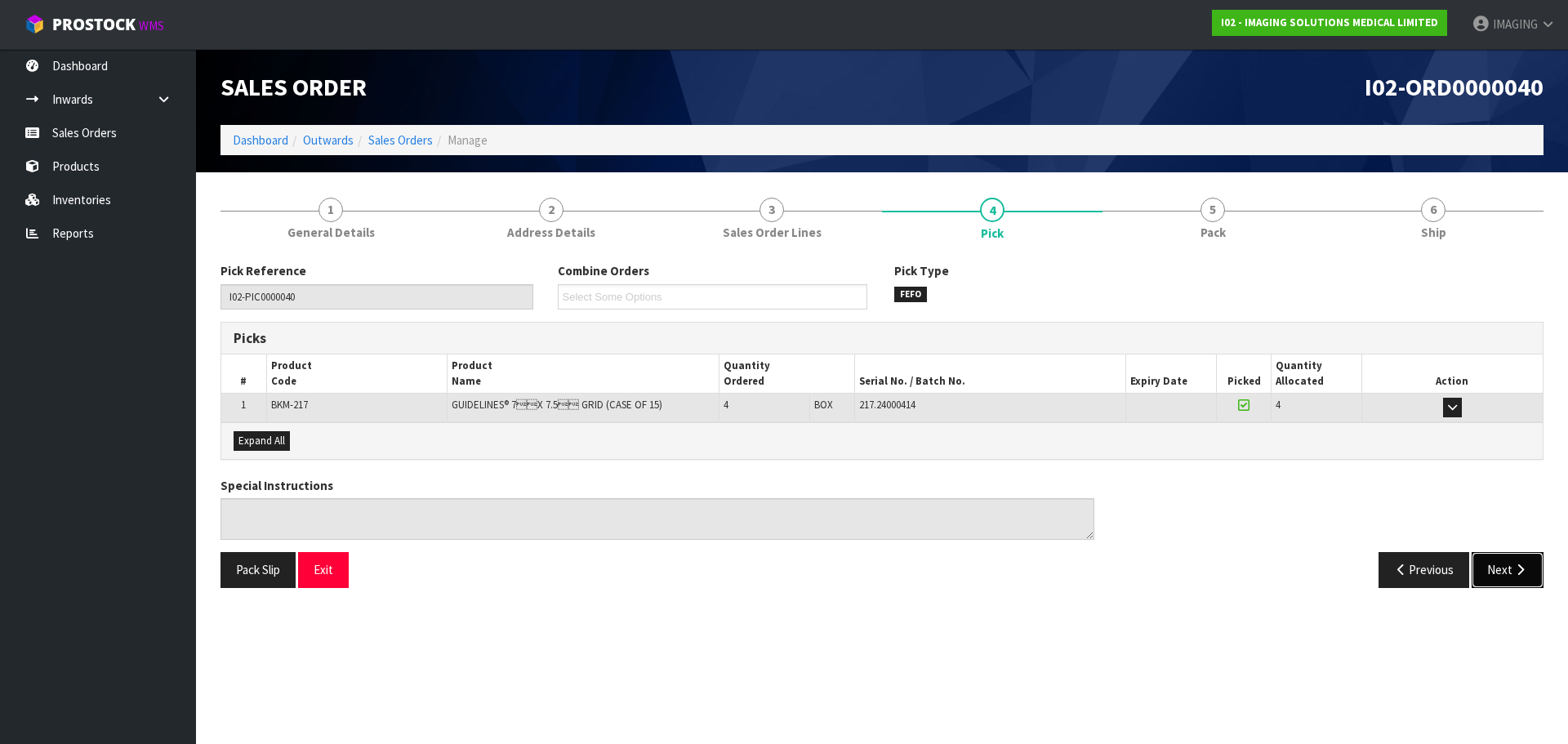
click at [1497, 569] on button "Next" at bounding box center [1507, 569] width 72 height 36
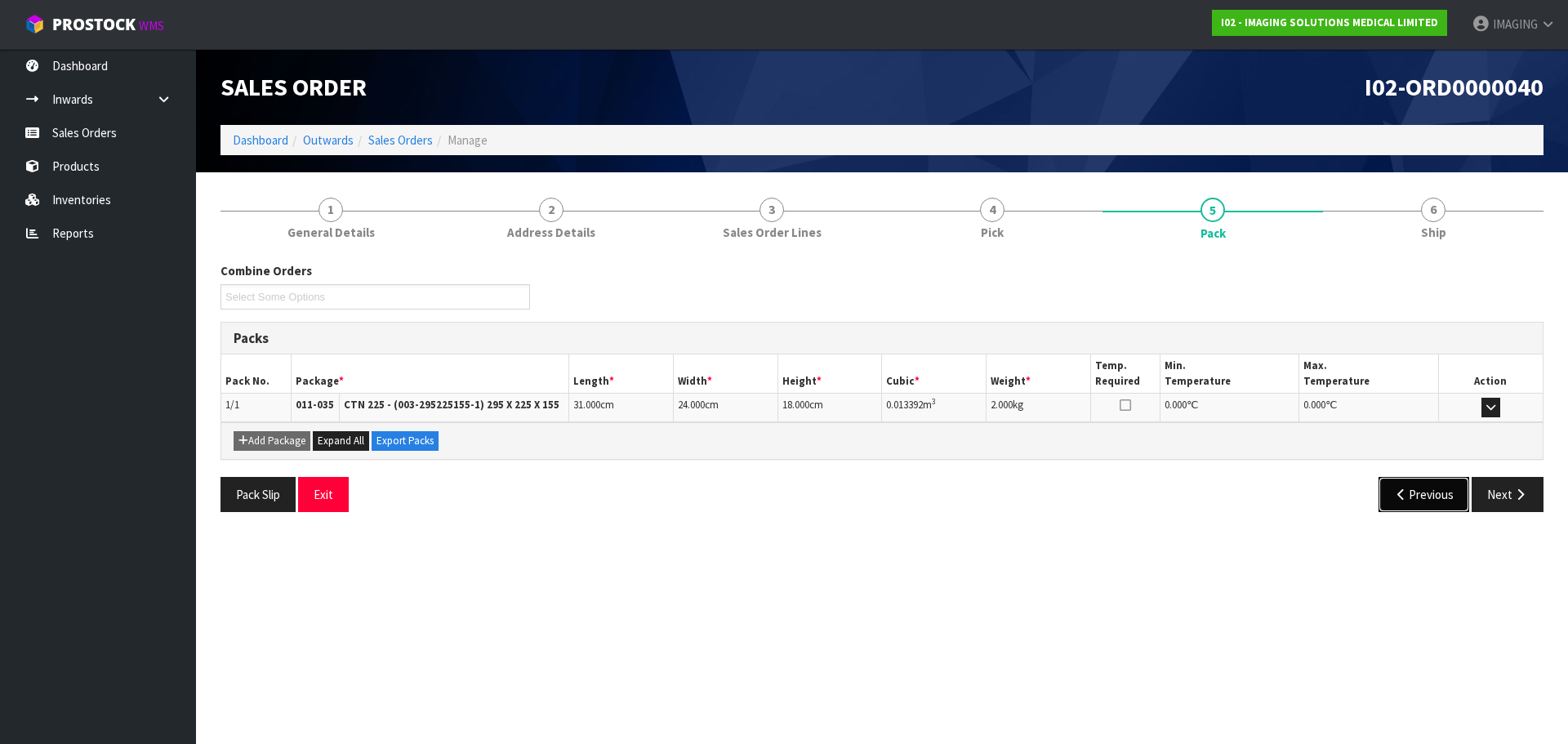
click at [1417, 493] on button "Previous" at bounding box center [1423, 494] width 91 height 36
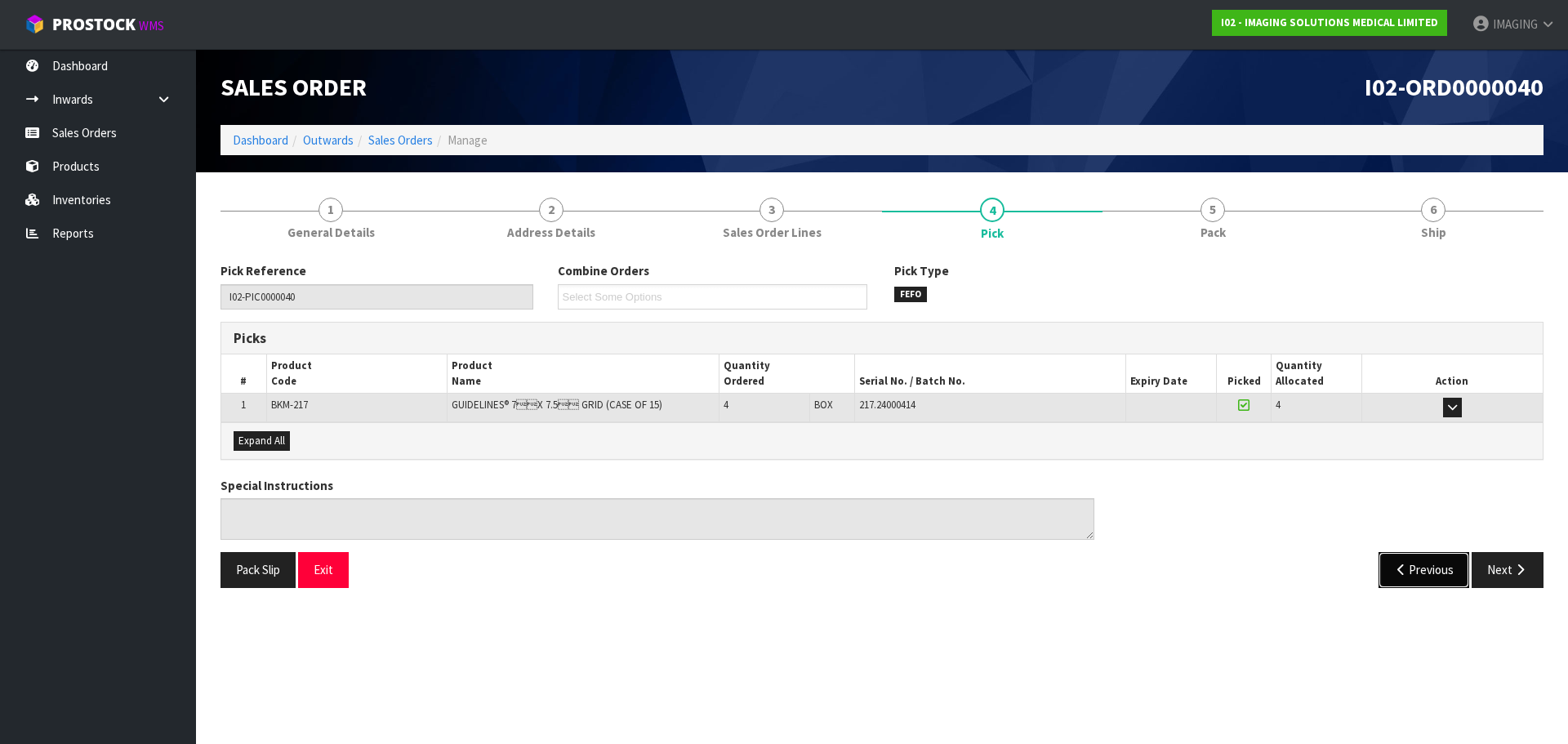
click at [1403, 571] on icon "button" at bounding box center [1401, 569] width 15 height 12
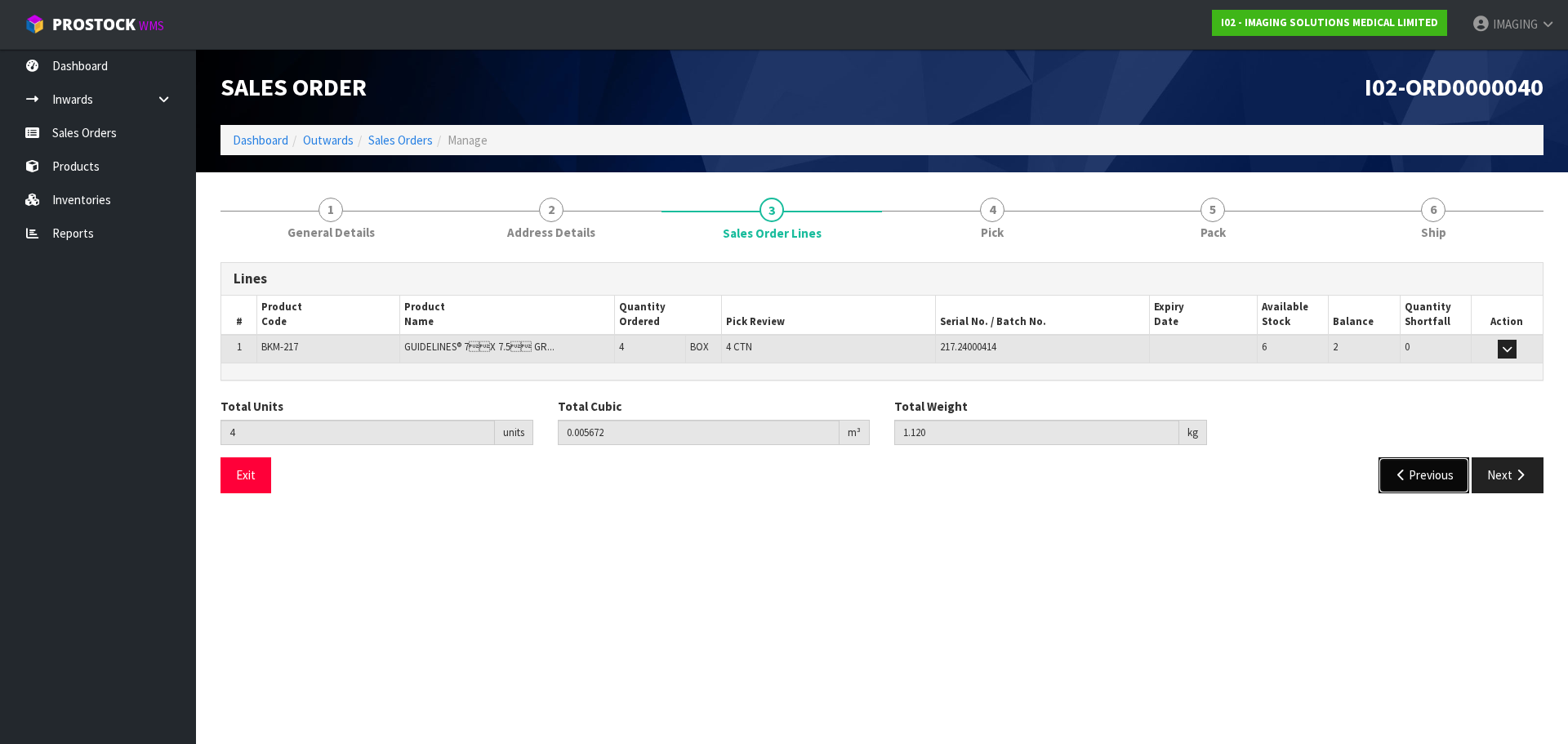
click at [1417, 468] on button "Previous" at bounding box center [1423, 474] width 91 height 36
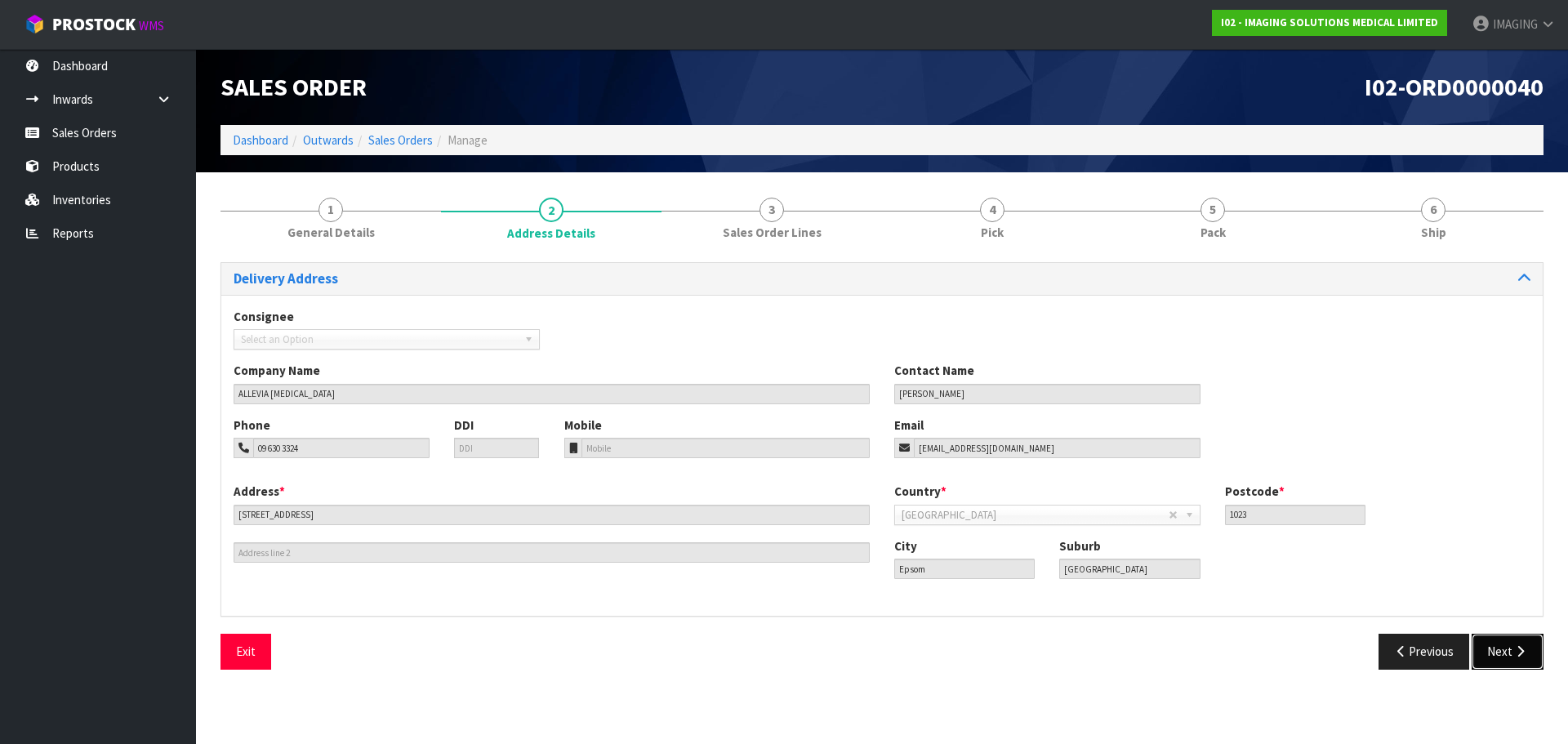
click at [1495, 640] on button "Next" at bounding box center [1507, 651] width 72 height 36
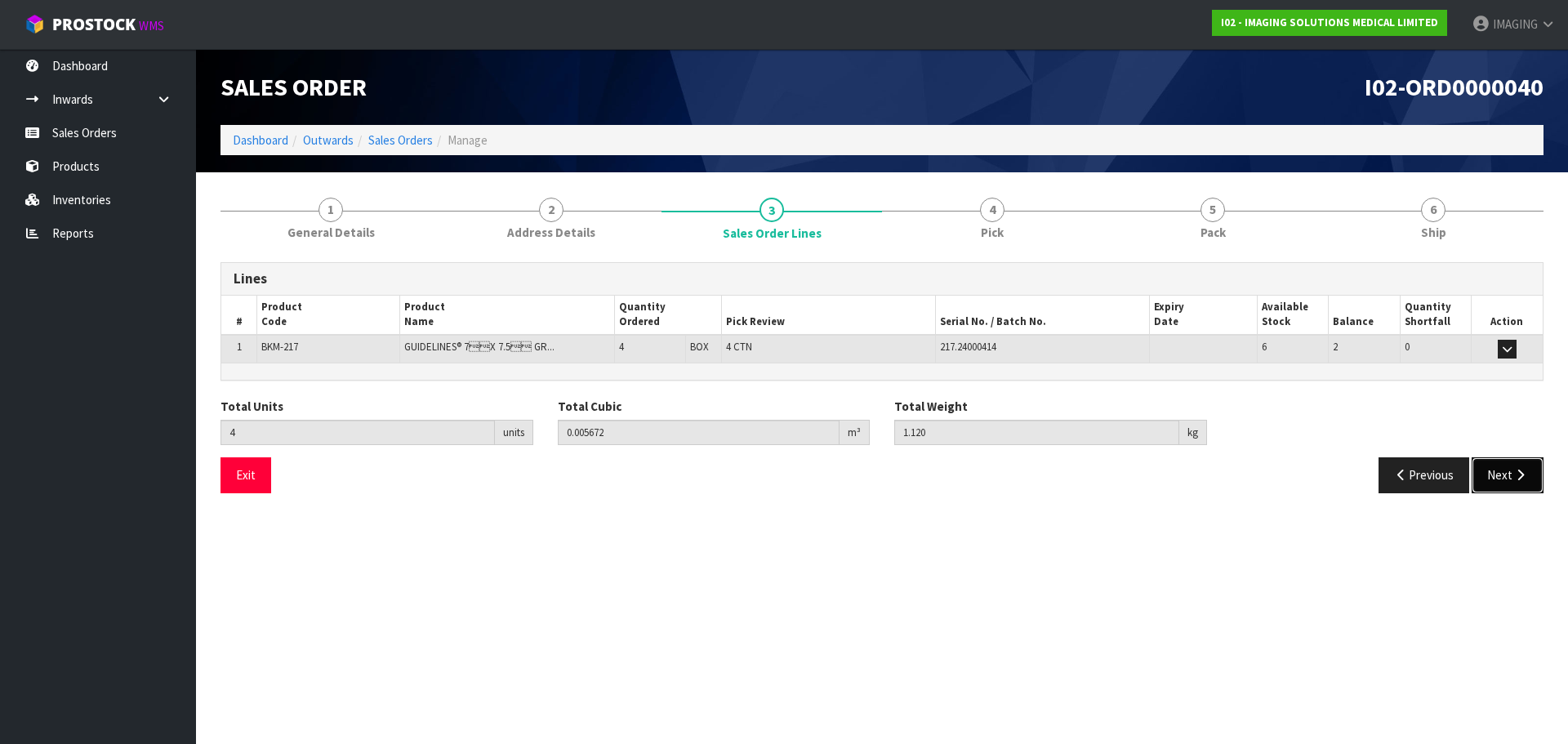
click at [1490, 480] on button "Next" at bounding box center [1507, 474] width 72 height 36
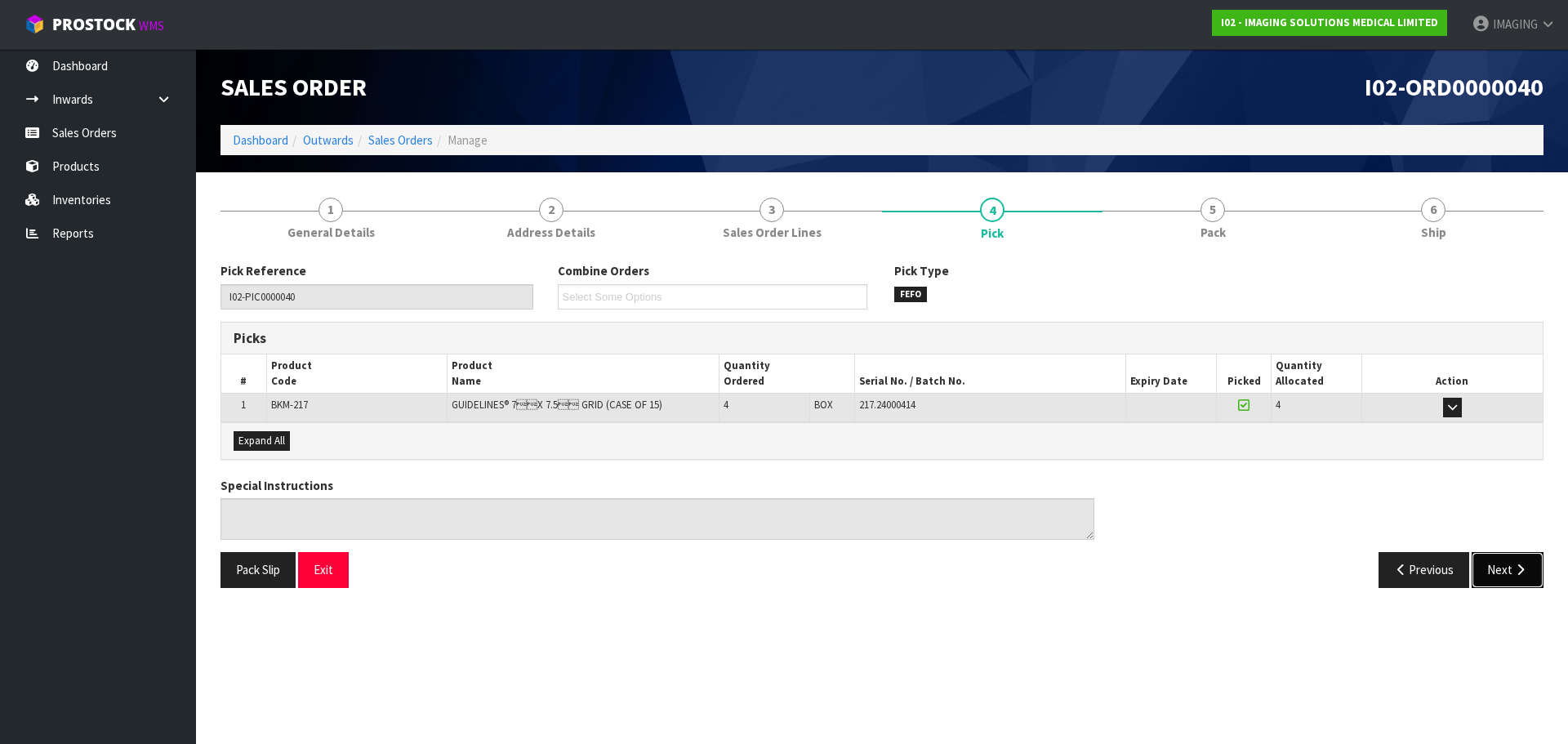
click at [1497, 565] on button "Next" at bounding box center [1507, 569] width 72 height 36
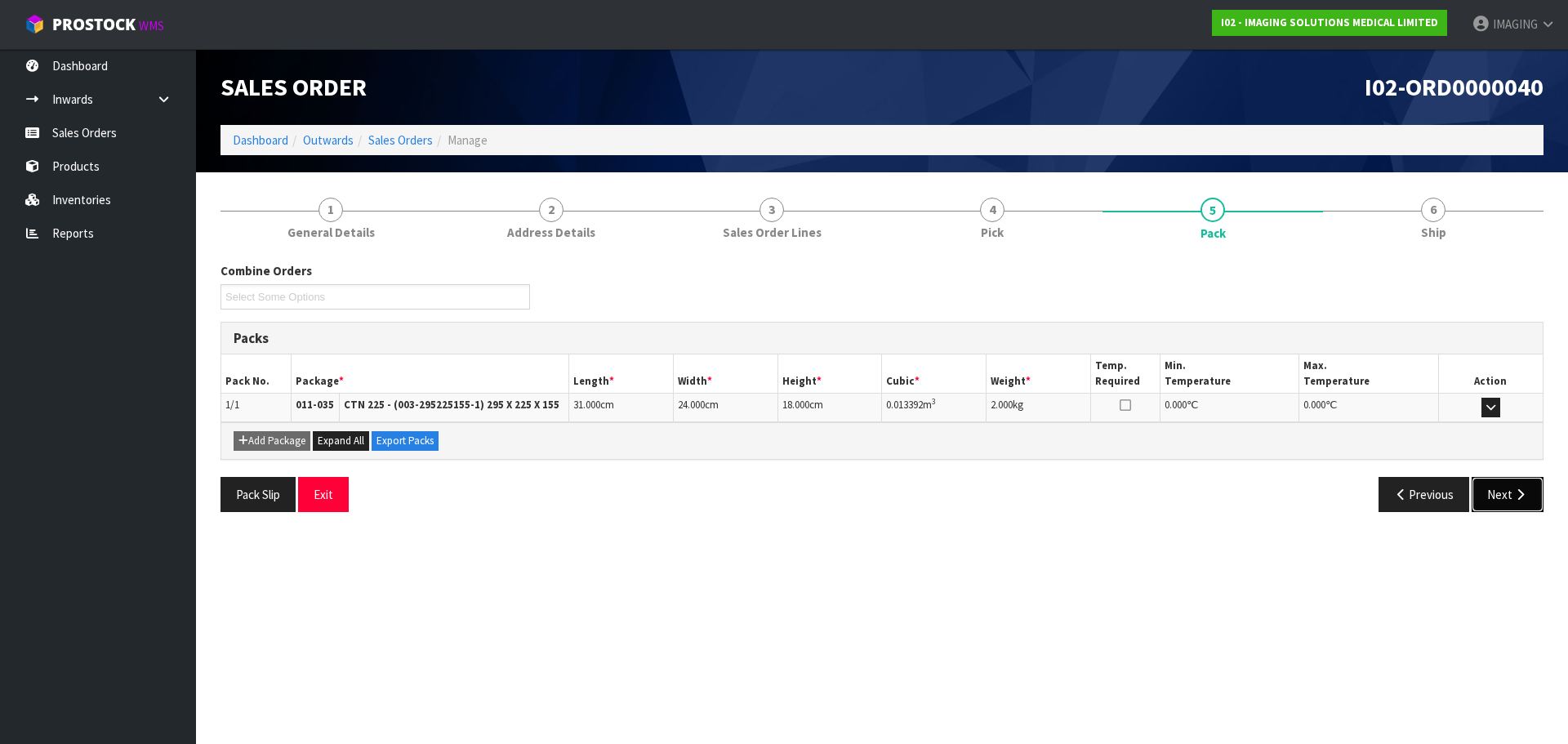
click at [1491, 491] on button "Next" at bounding box center [1507, 494] width 72 height 36
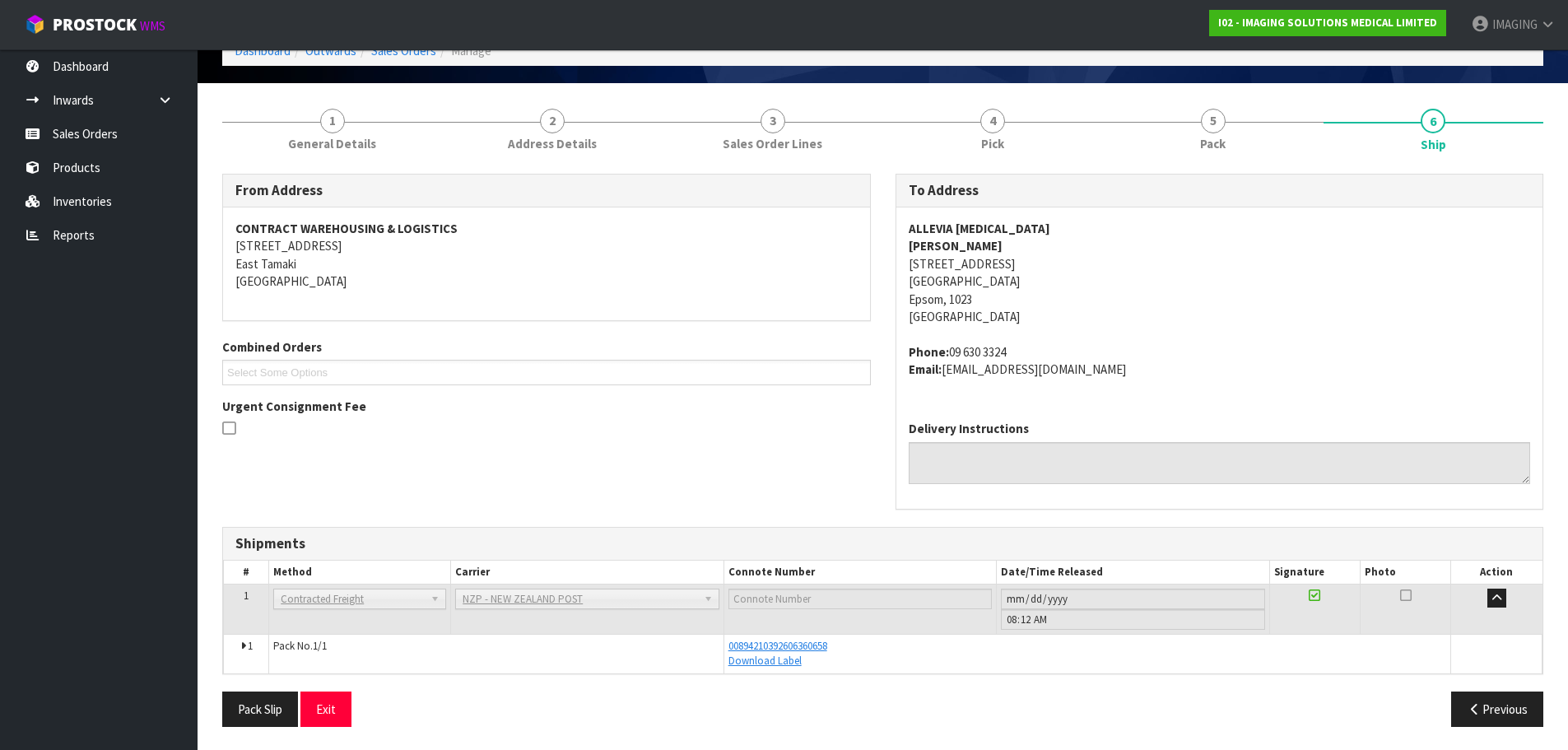
scroll to position [92, 0]
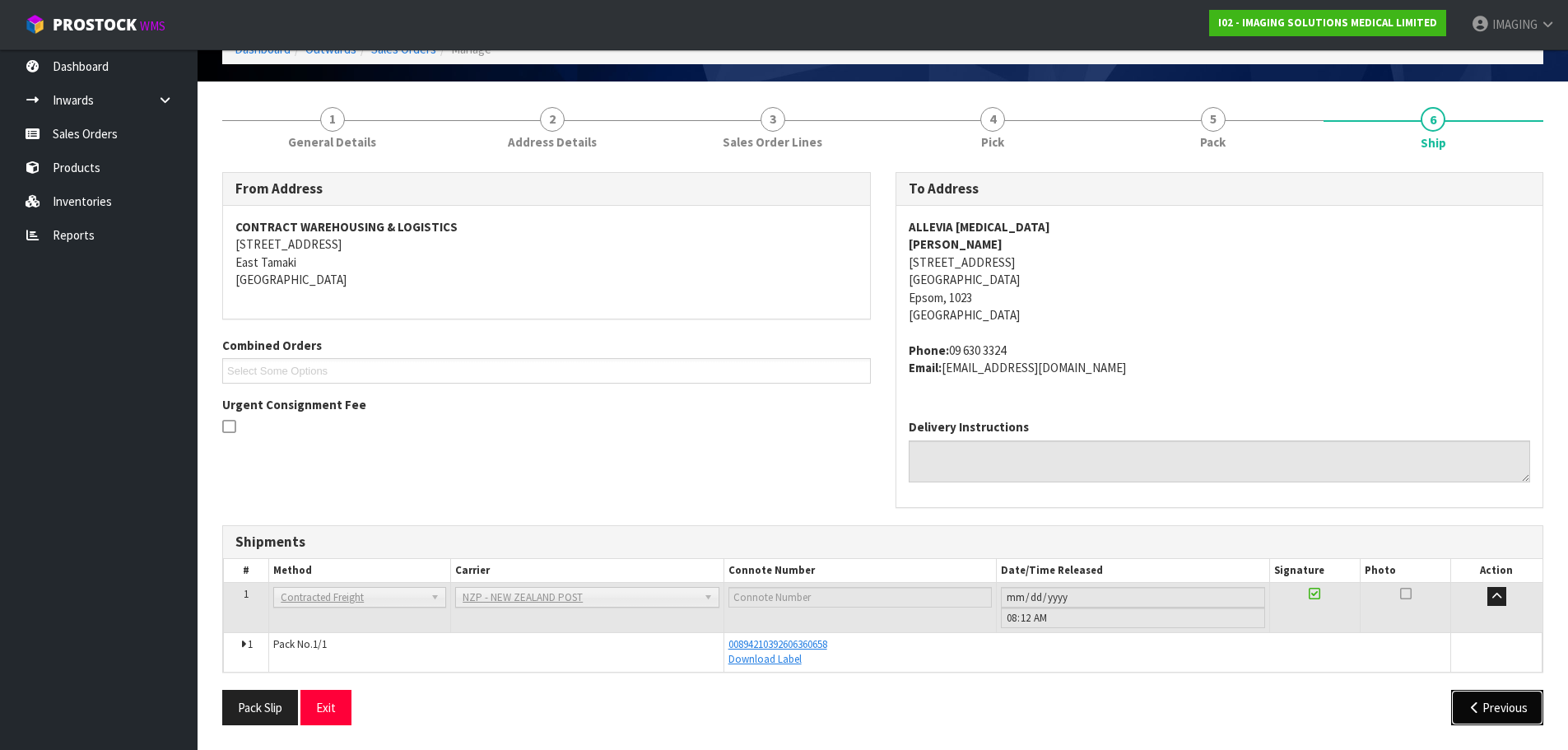
click at [1511, 711] on button "Previous" at bounding box center [1496, 707] width 92 height 36
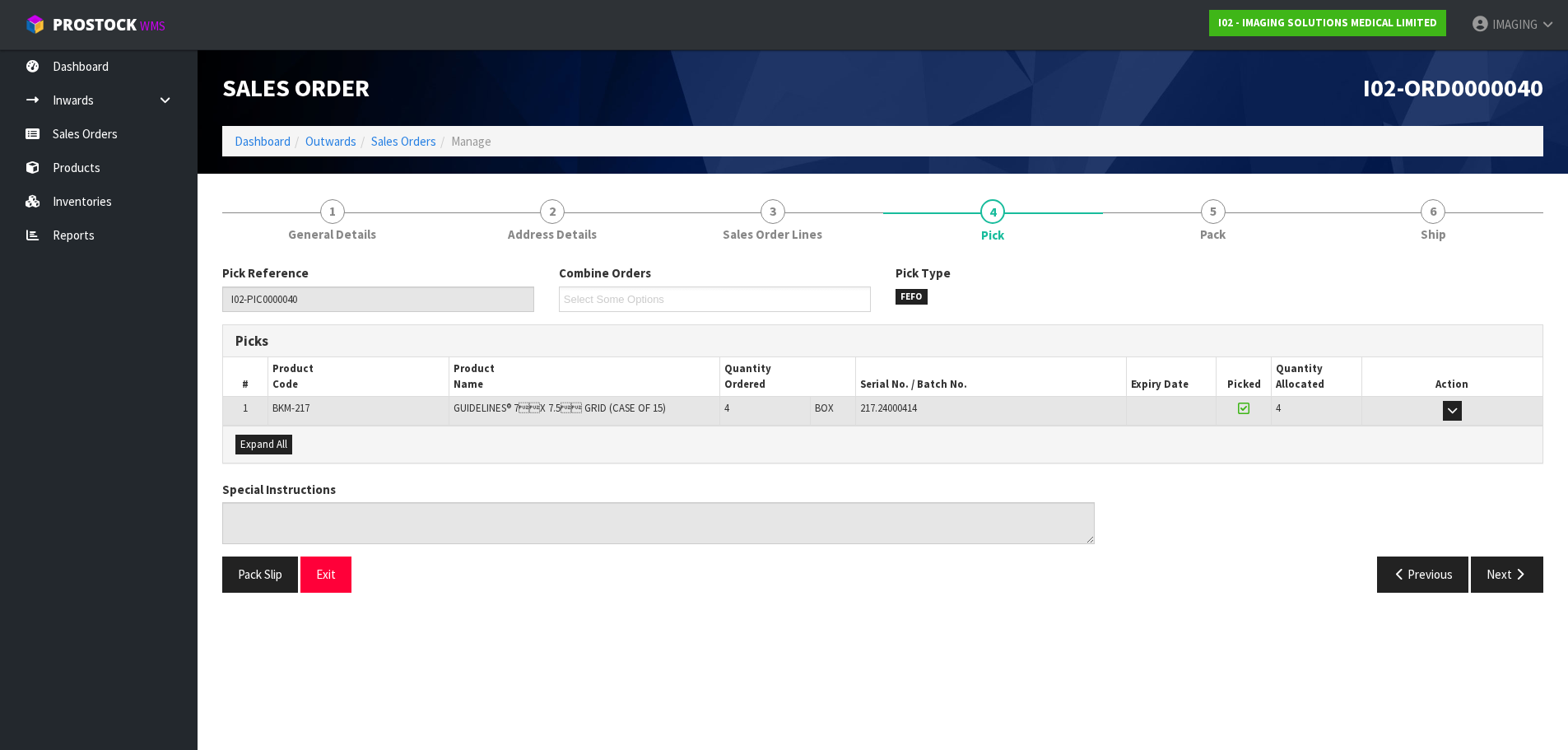
scroll to position [0, 0]
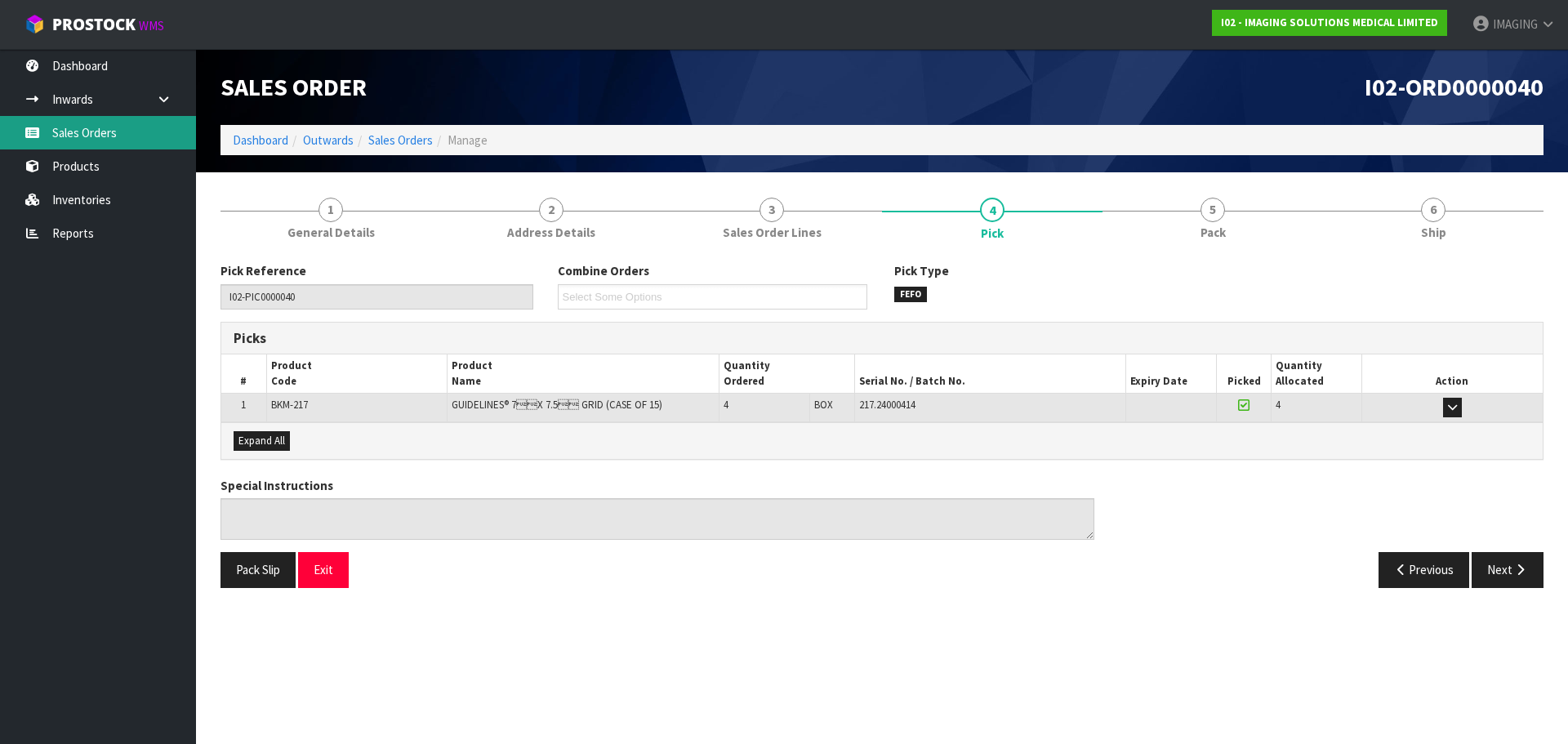
click at [68, 128] on link "Sales Orders" at bounding box center [98, 132] width 196 height 34
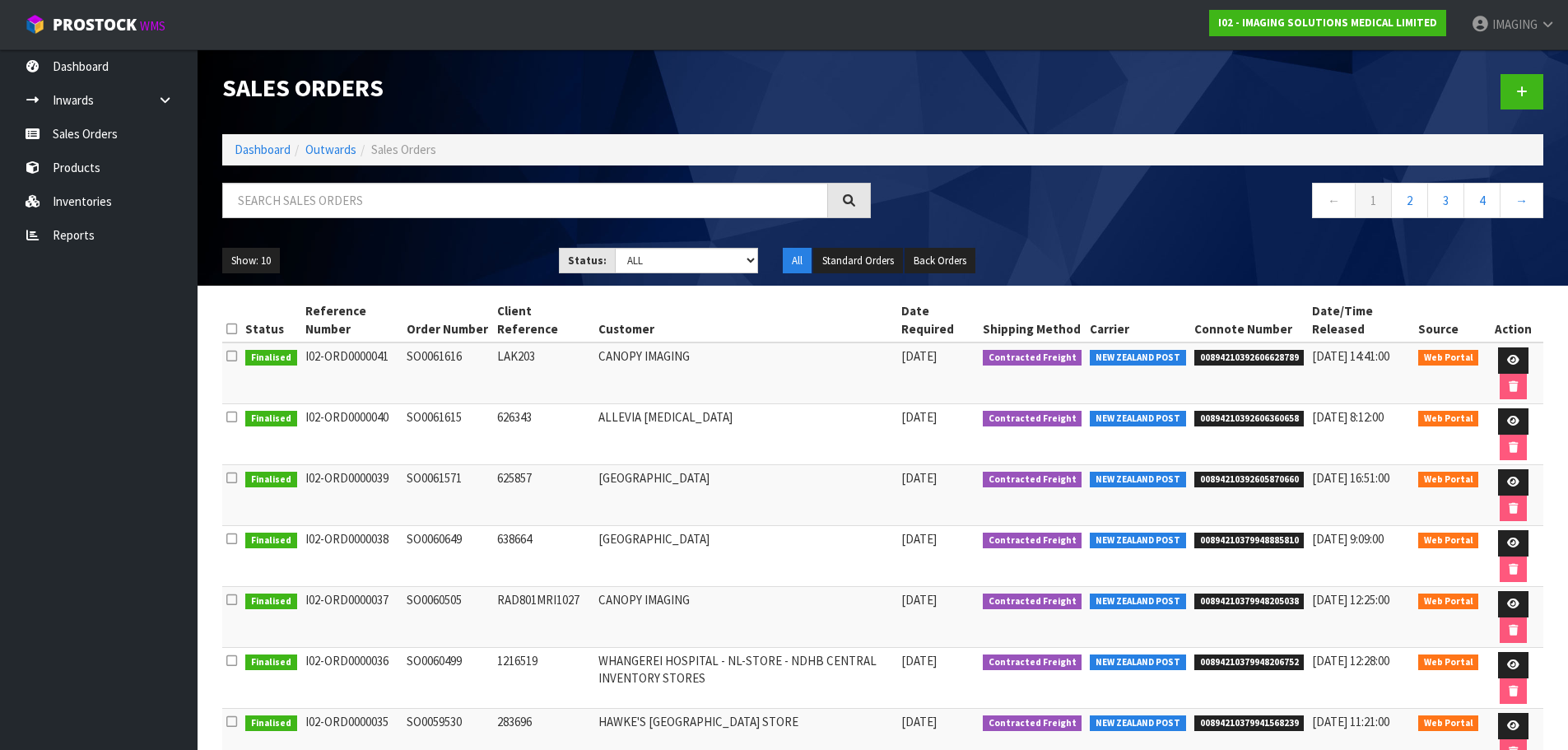
click at [99, 369] on ul "Dashboard Inwards Purchase Orders Receipts Sales Orders Products Inventories Re…" at bounding box center [99, 400] width 197 height 701
click at [1502, 16] on span "IMAGING" at bounding box center [1515, 24] width 45 height 15
click at [1480, 65] on link "Logout" at bounding box center [1502, 65] width 130 height 22
